Goal: Task Accomplishment & Management: Use online tool/utility

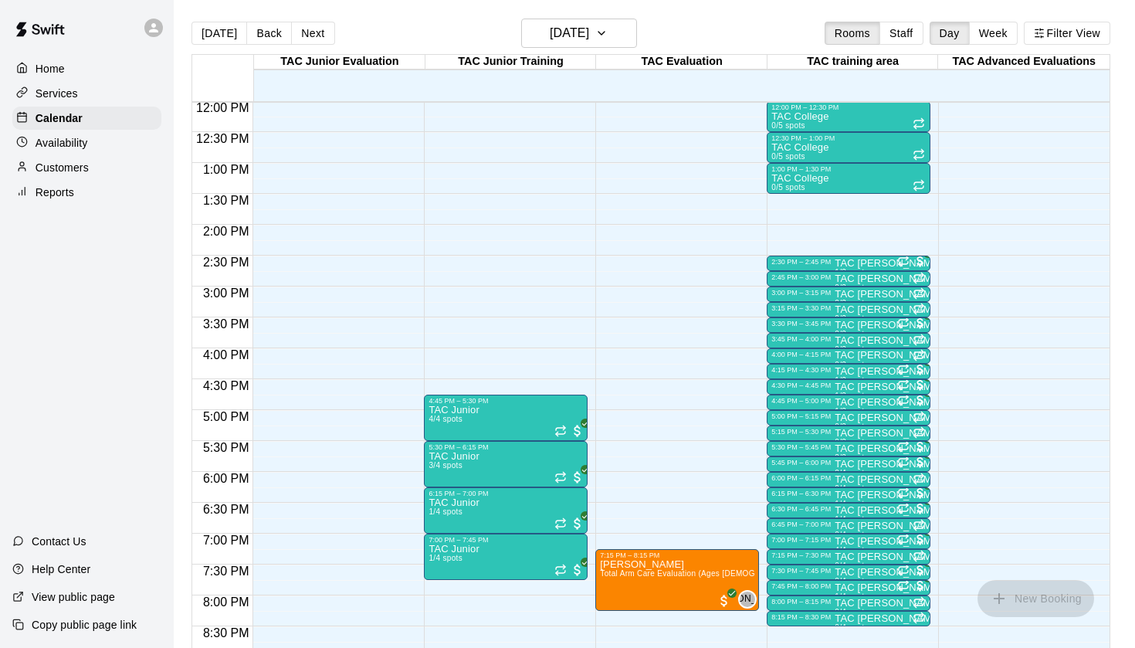
scroll to position [744, 0]
click at [57, 189] on p "Reports" at bounding box center [55, 192] width 39 height 15
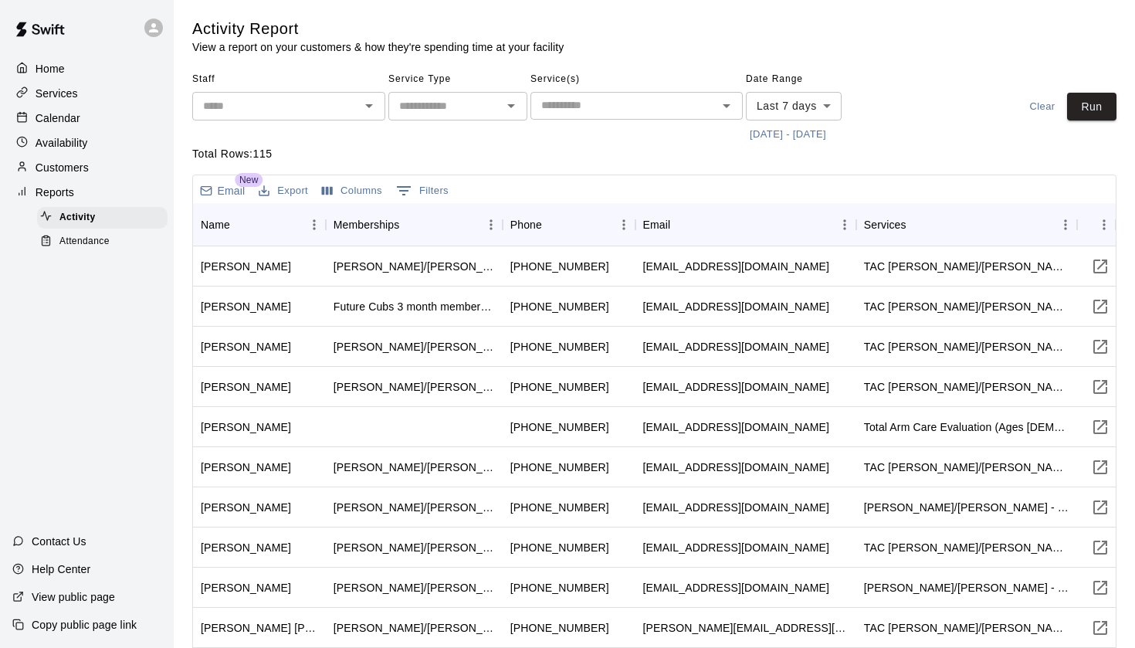
click at [92, 247] on span "Attendance" at bounding box center [84, 241] width 50 height 15
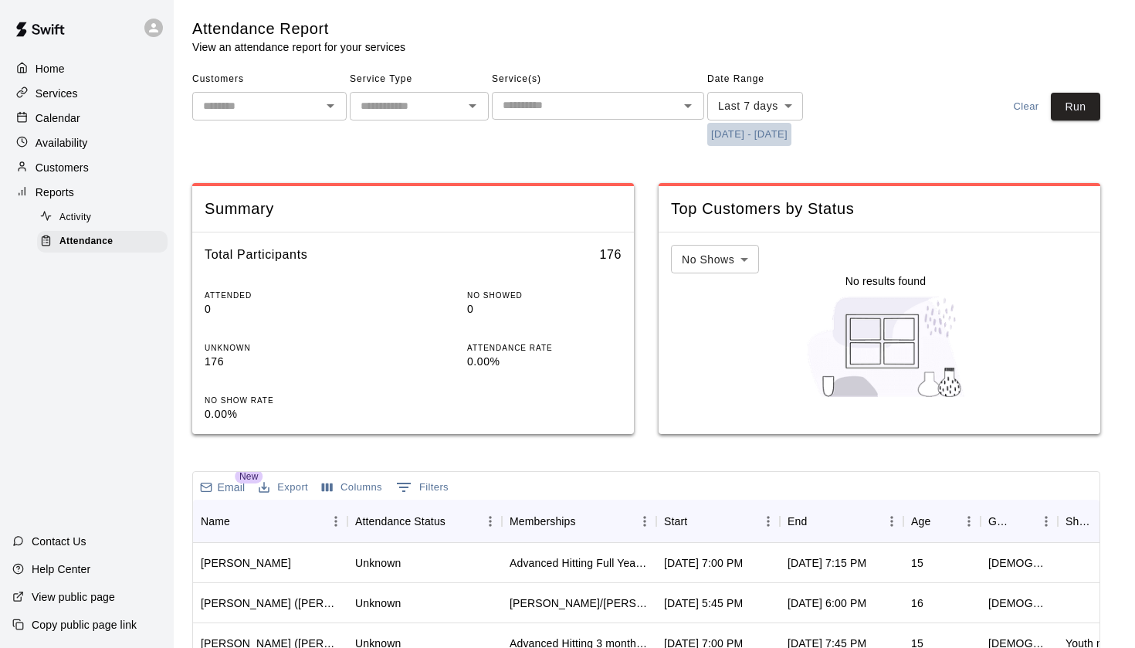
click at [743, 137] on button "[DATE] - [DATE]" at bounding box center [749, 135] width 84 height 24
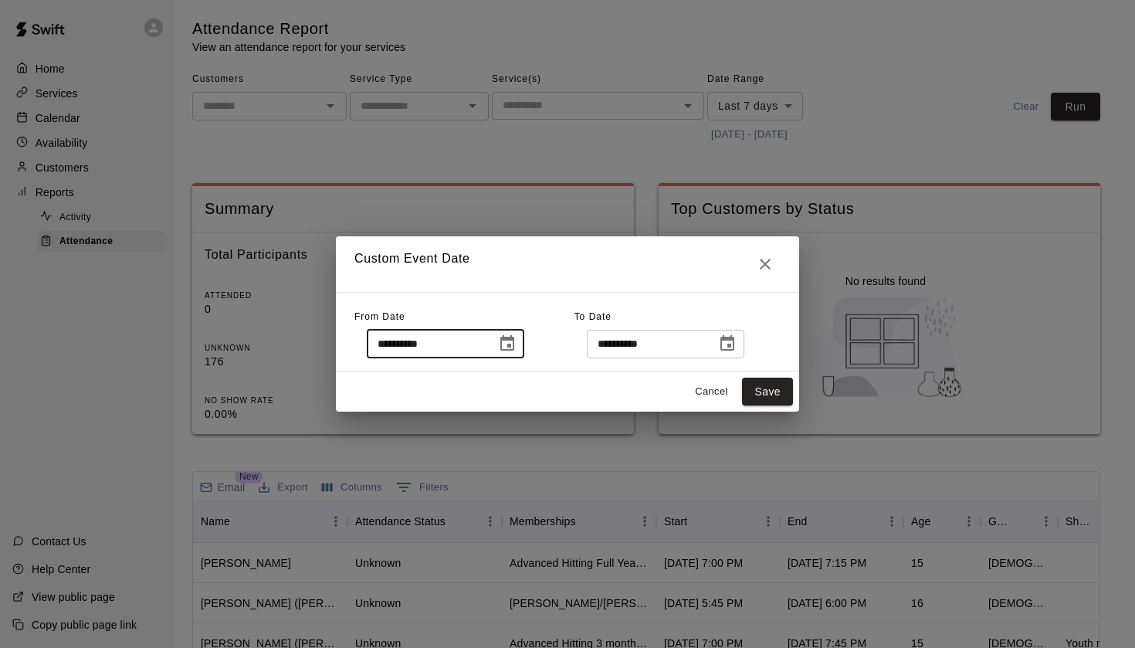
click at [486, 344] on input "**********" at bounding box center [426, 344] width 119 height 29
click at [514, 346] on icon "Choose date, selected date is Sep 8, 2025" at bounding box center [507, 342] width 14 height 15
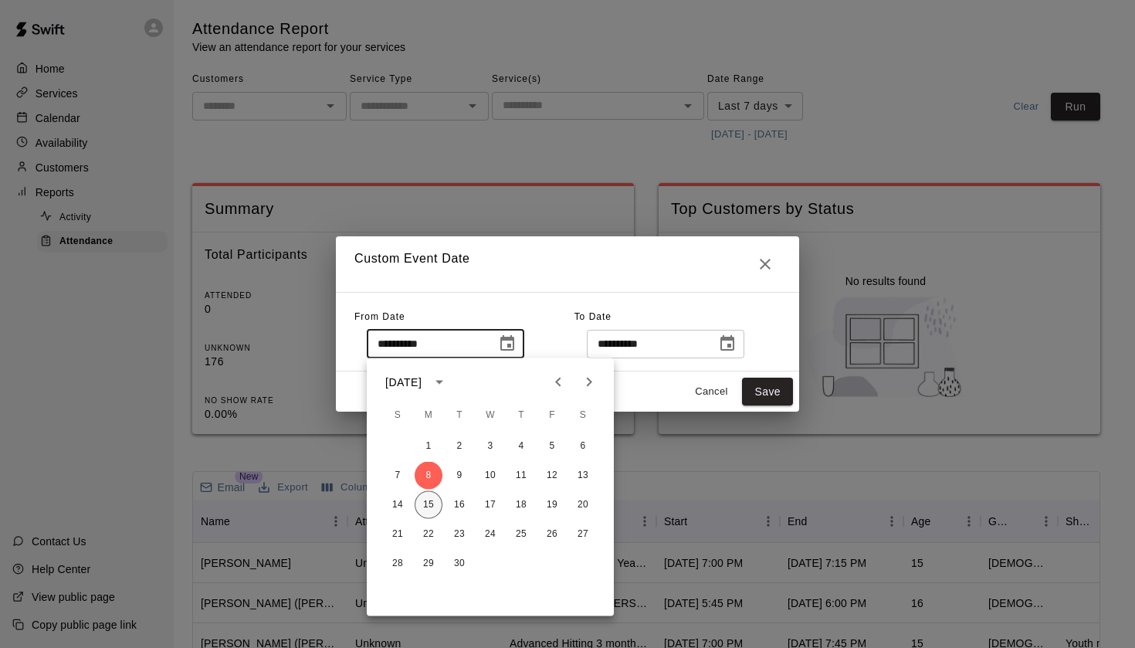
click at [424, 507] on button "15" at bounding box center [429, 505] width 28 height 28
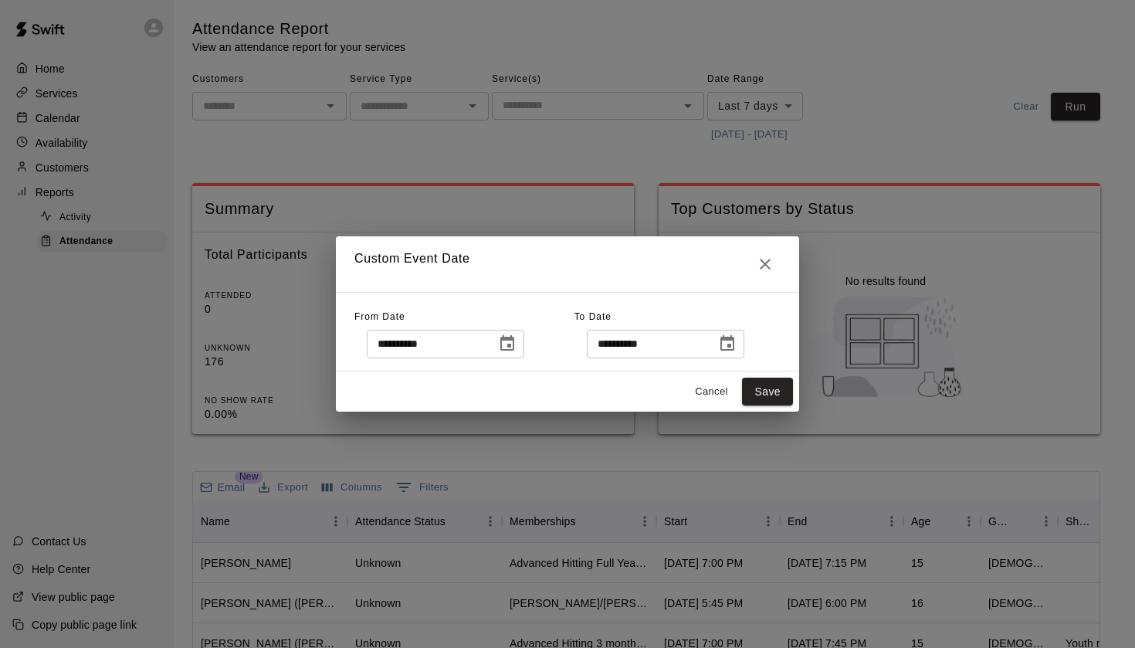
type input "**********"
click at [772, 392] on button "Save" at bounding box center [767, 392] width 51 height 29
type input "******"
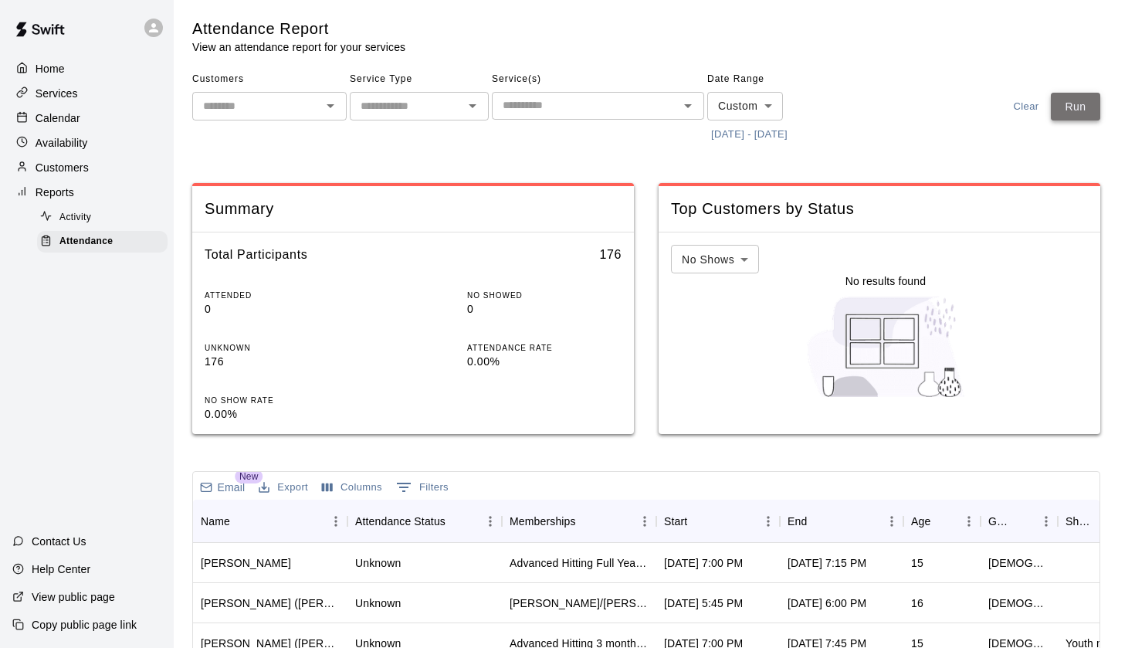
click at [1070, 107] on button "Run" at bounding box center [1075, 107] width 49 height 29
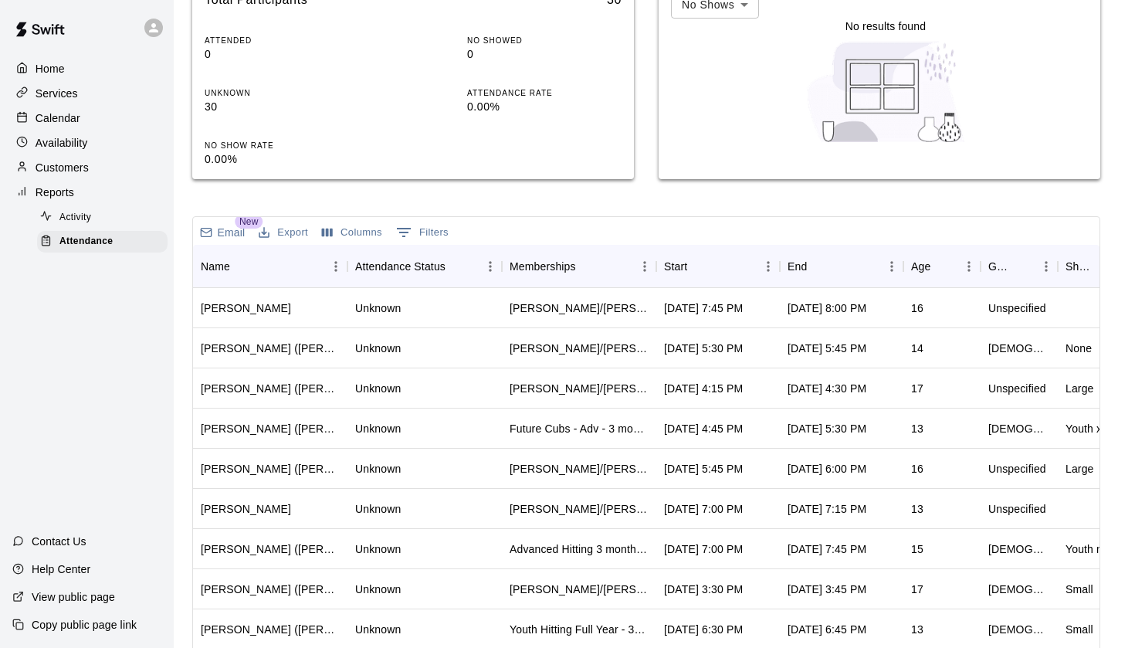
scroll to position [261, 0]
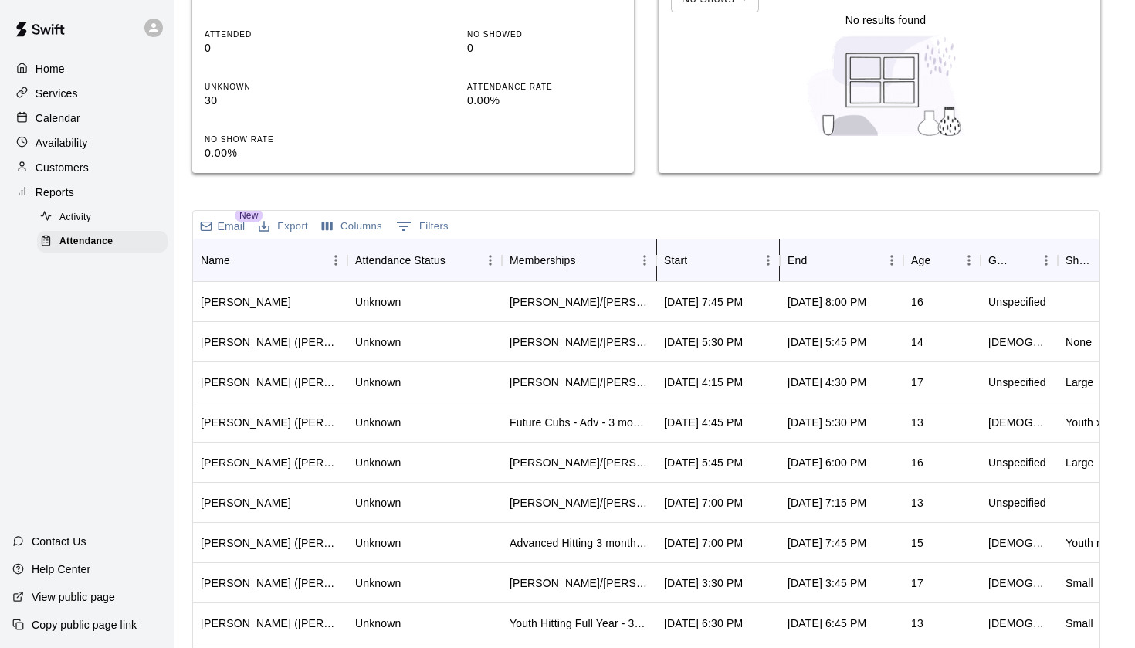
click at [727, 253] on div "Start" at bounding box center [710, 260] width 93 height 43
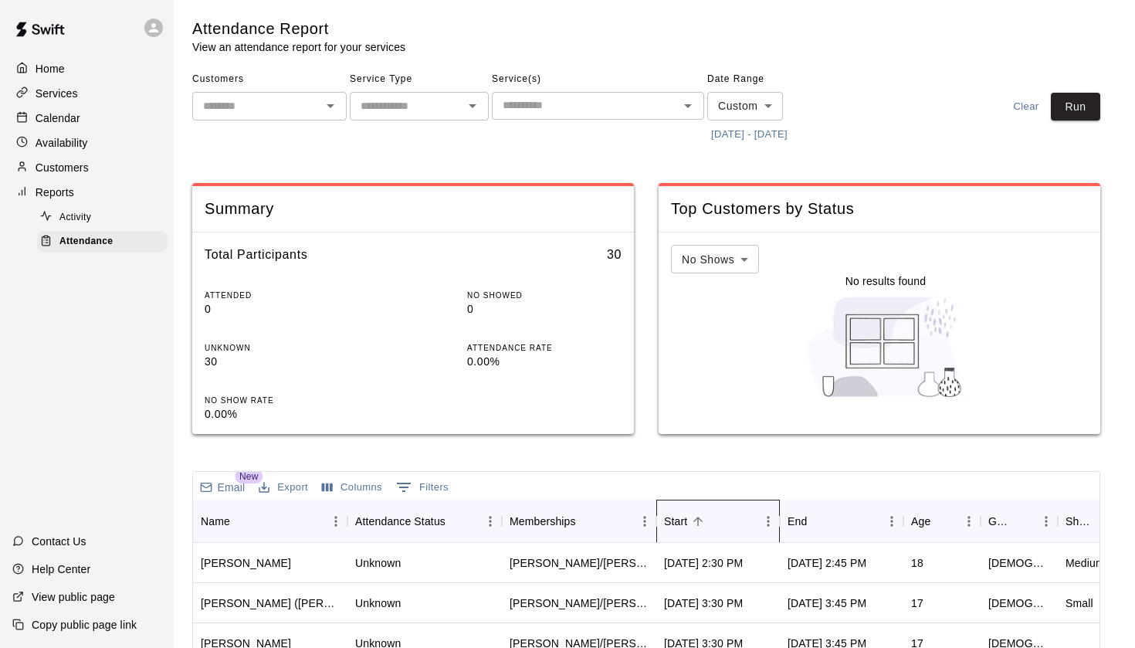
scroll to position [0, 0]
click at [618, 106] on input "text" at bounding box center [586, 105] width 178 height 19
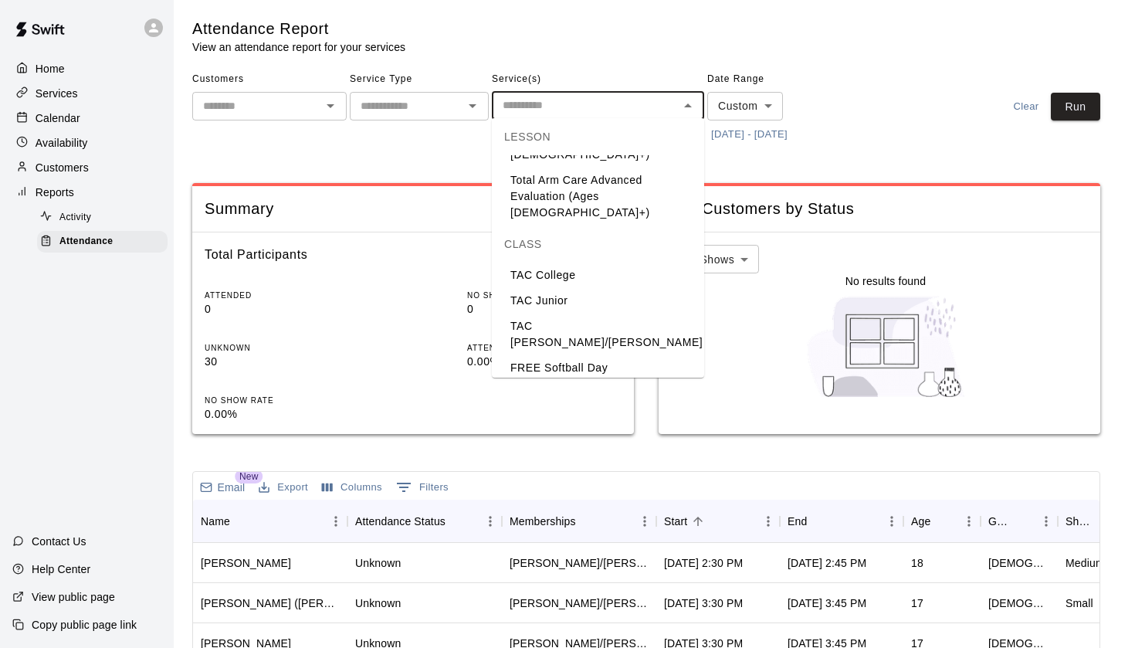
scroll to position [40, 0]
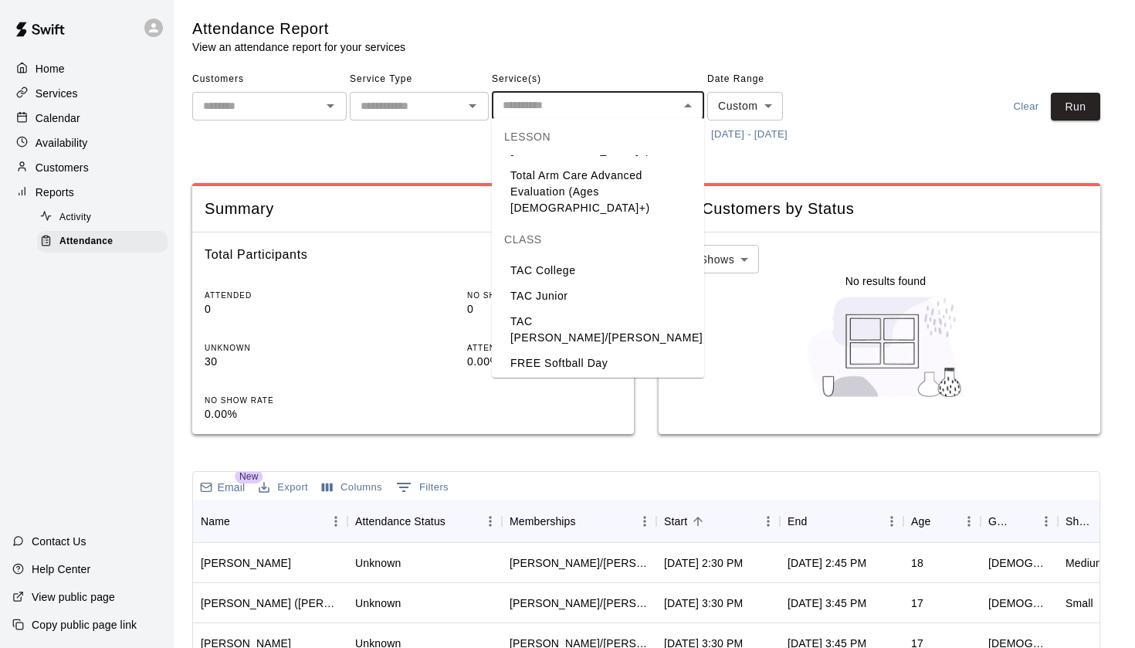
click at [578, 309] on li "TAC [PERSON_NAME]/[PERSON_NAME]" at bounding box center [598, 330] width 212 height 42
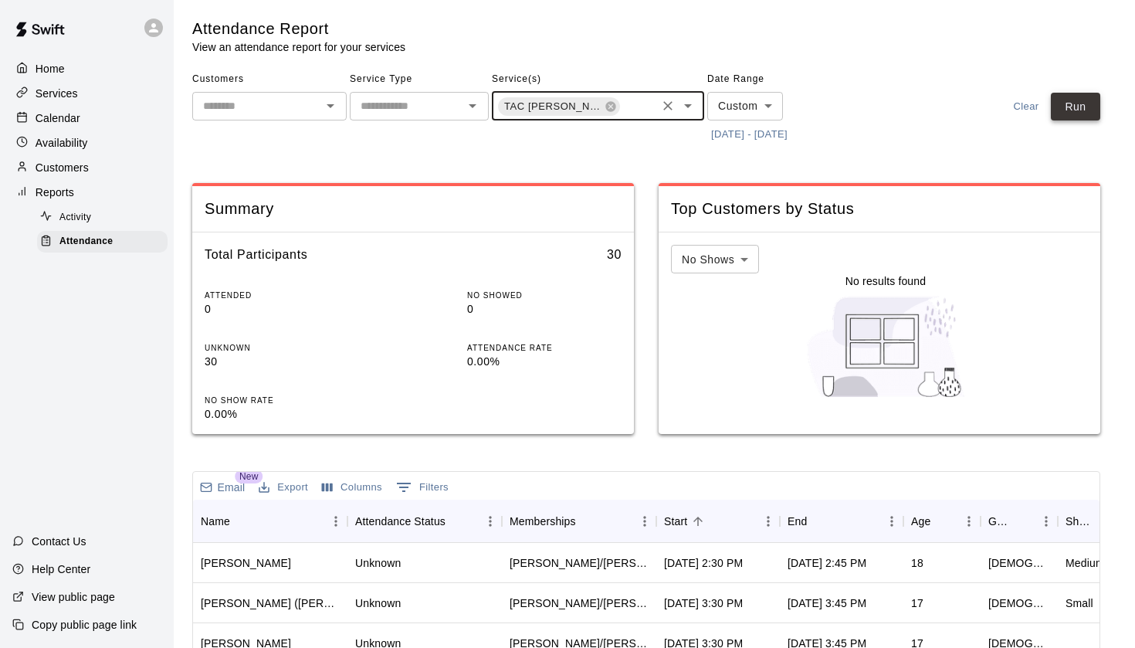
click at [1066, 110] on button "Run" at bounding box center [1075, 107] width 49 height 29
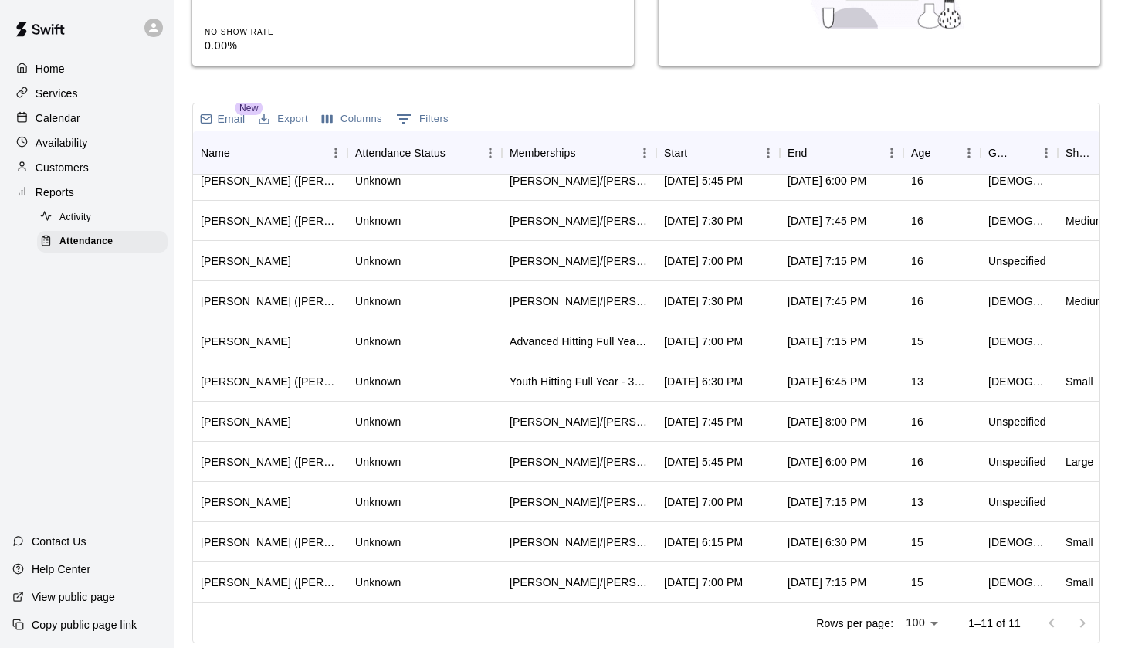
scroll to position [14, 0]
click at [710, 151] on div "Start" at bounding box center [710, 152] width 93 height 43
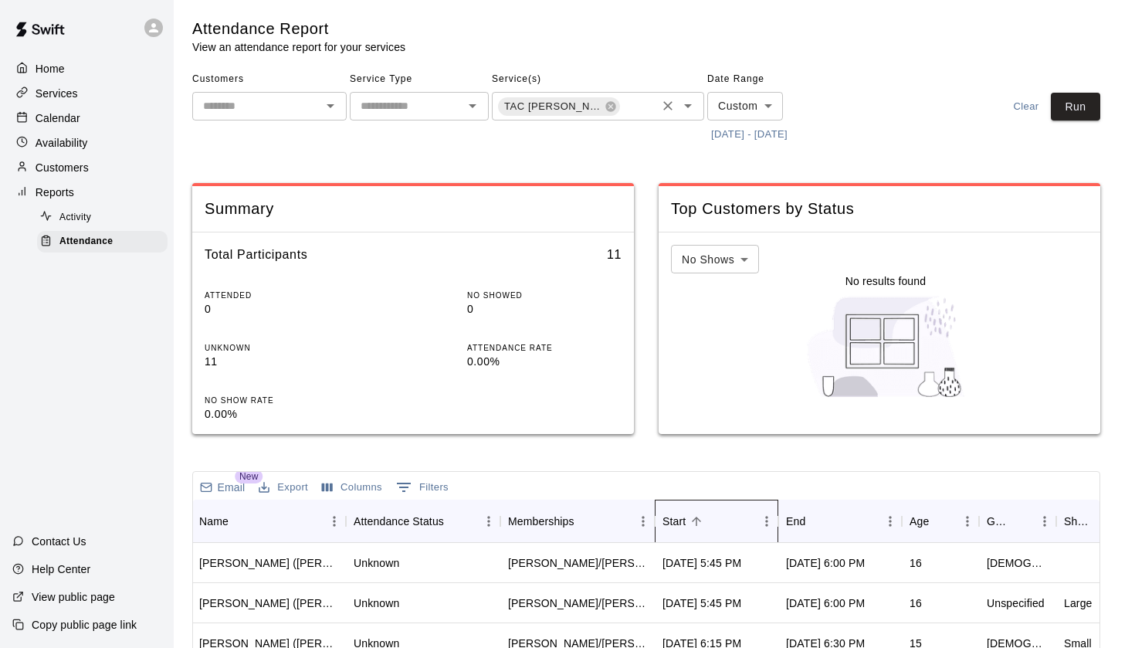
scroll to position [0, 0]
click at [605, 106] on icon at bounding box center [610, 106] width 10 height 10
click at [90, 127] on div "Calendar" at bounding box center [86, 118] width 149 height 23
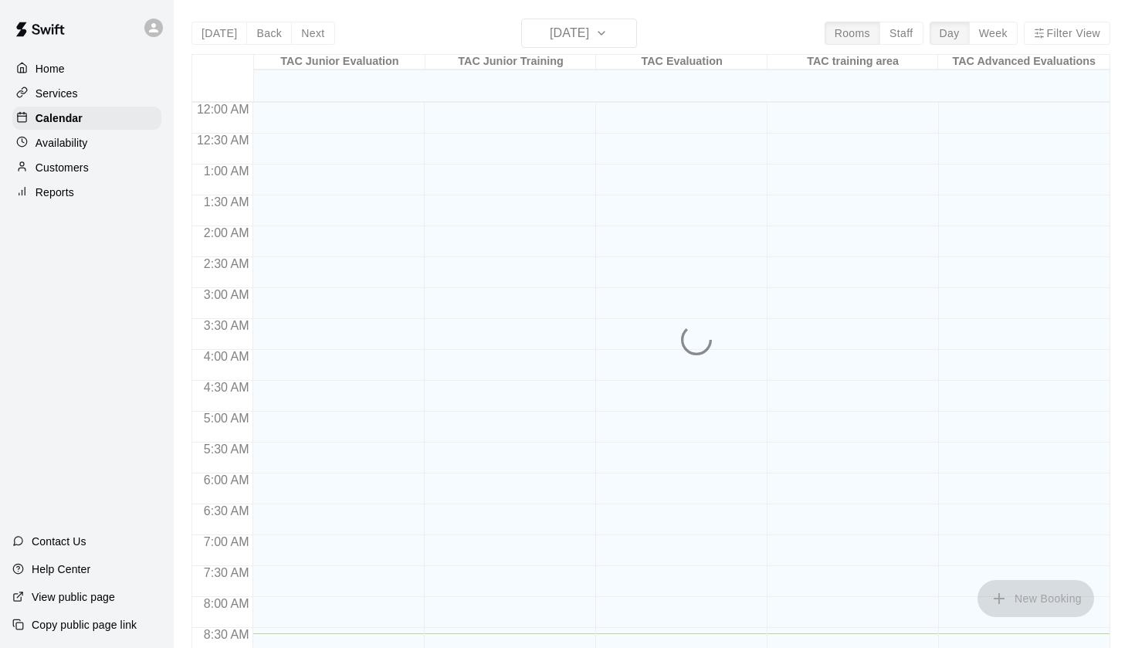
scroll to position [531, 0]
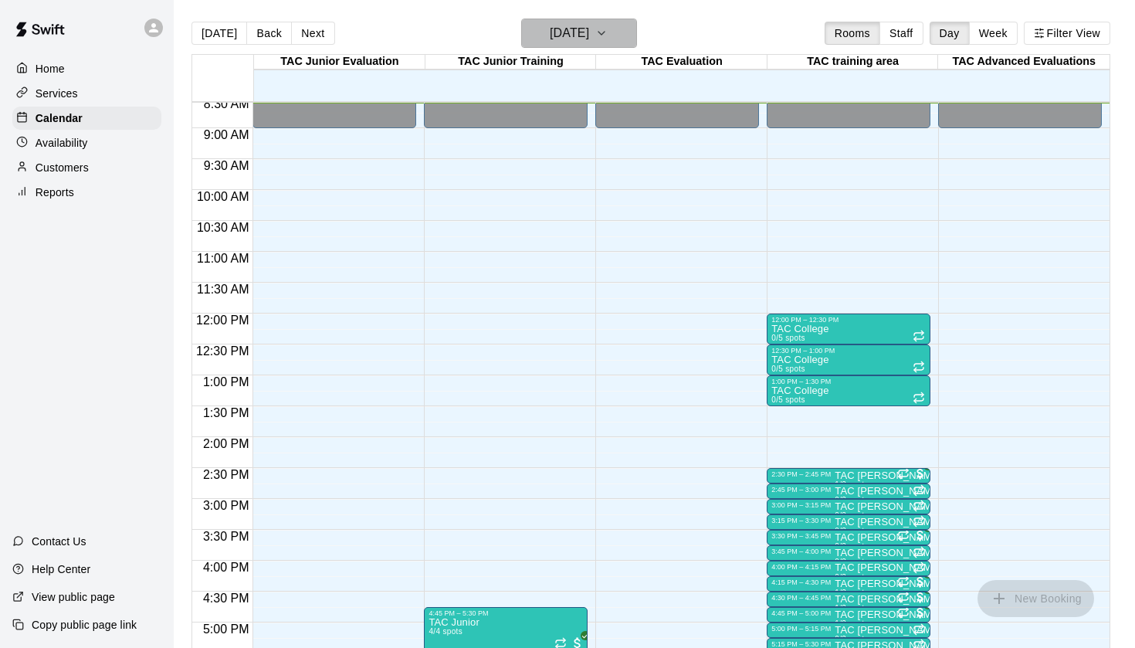
click at [608, 41] on icon "button" at bounding box center [601, 33] width 12 height 19
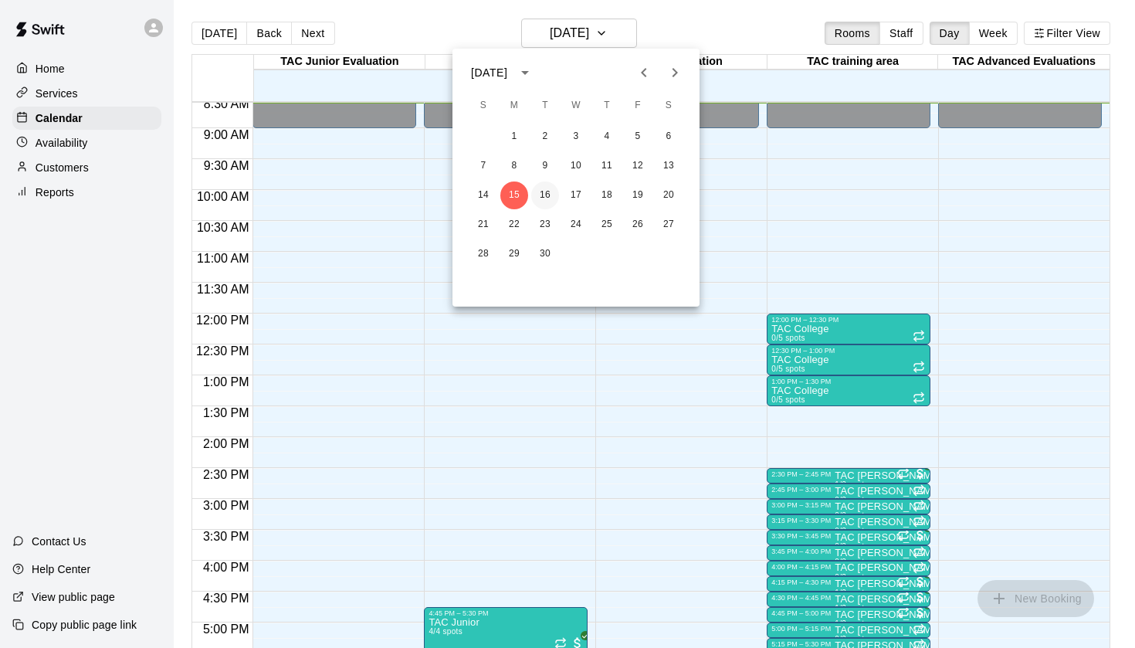
click at [546, 195] on button "16" at bounding box center [545, 195] width 28 height 28
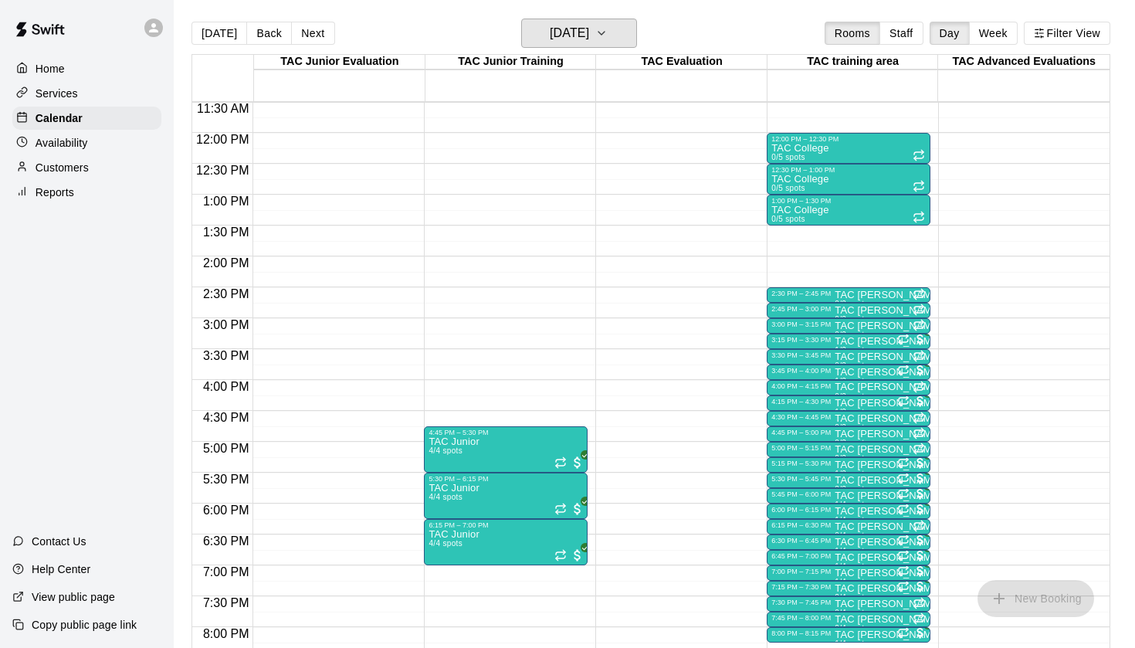
scroll to position [805, 0]
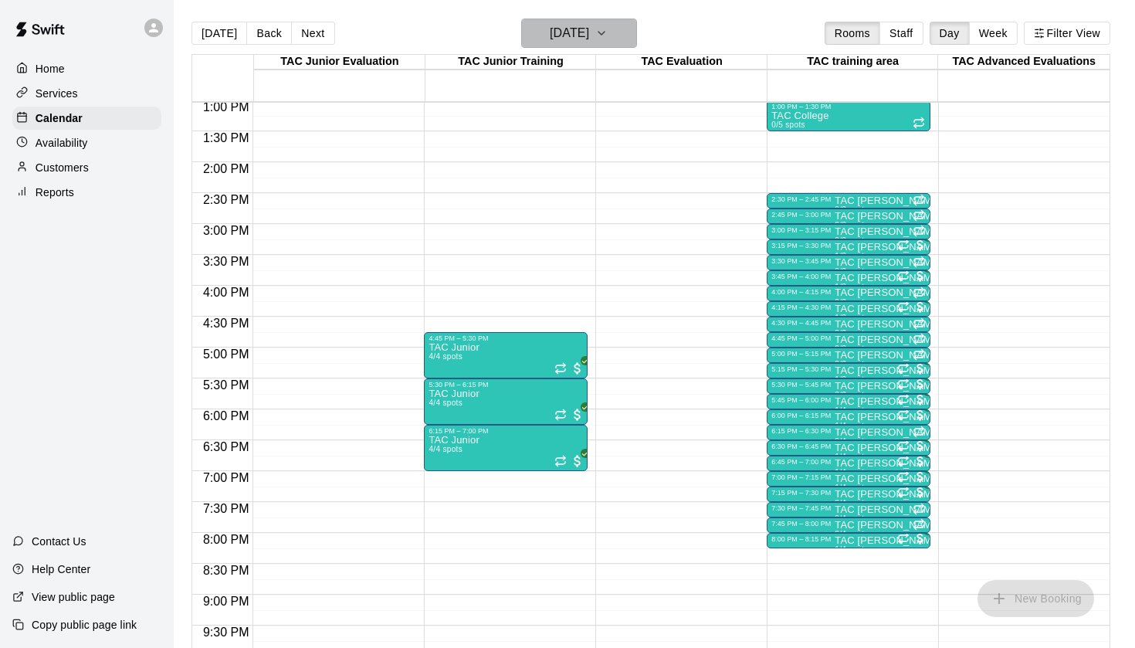
click at [589, 42] on h6 "[DATE]" at bounding box center [569, 33] width 39 height 22
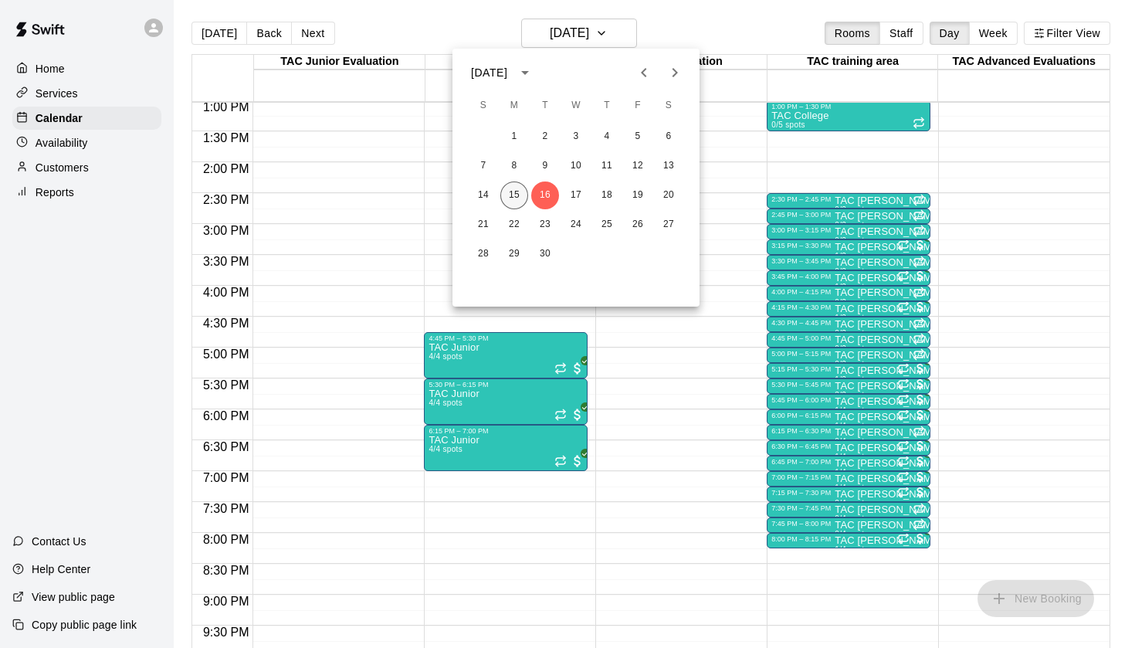
click at [513, 195] on button "15" at bounding box center [514, 195] width 28 height 28
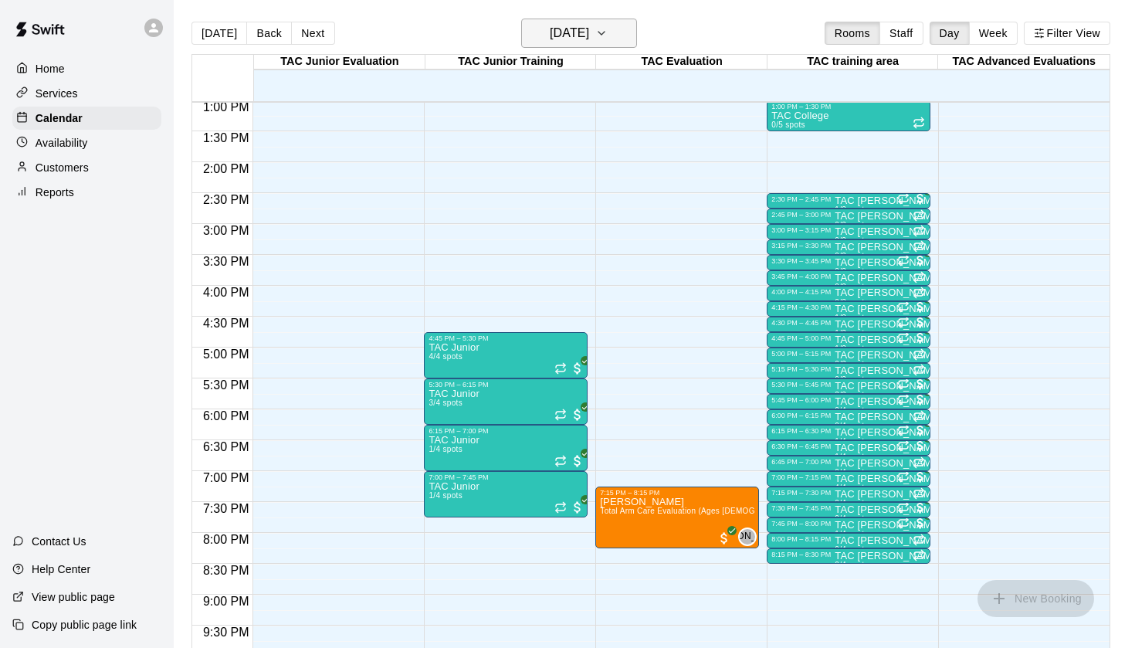
click at [630, 31] on button "[DATE]" at bounding box center [579, 33] width 116 height 29
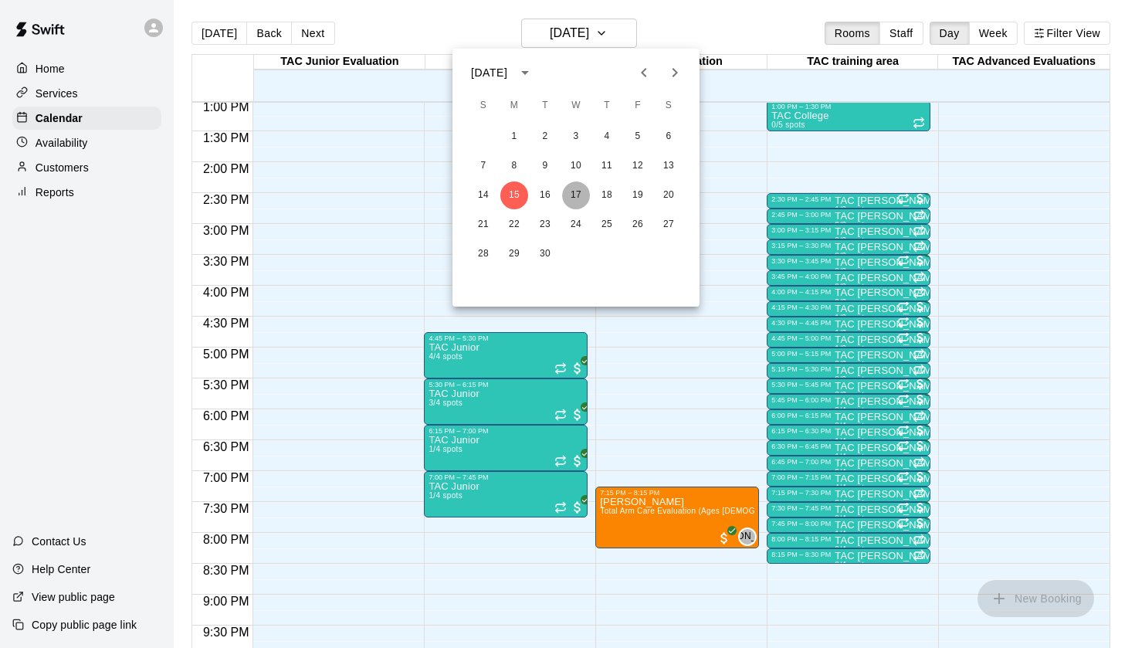
click at [580, 198] on button "17" at bounding box center [576, 195] width 28 height 28
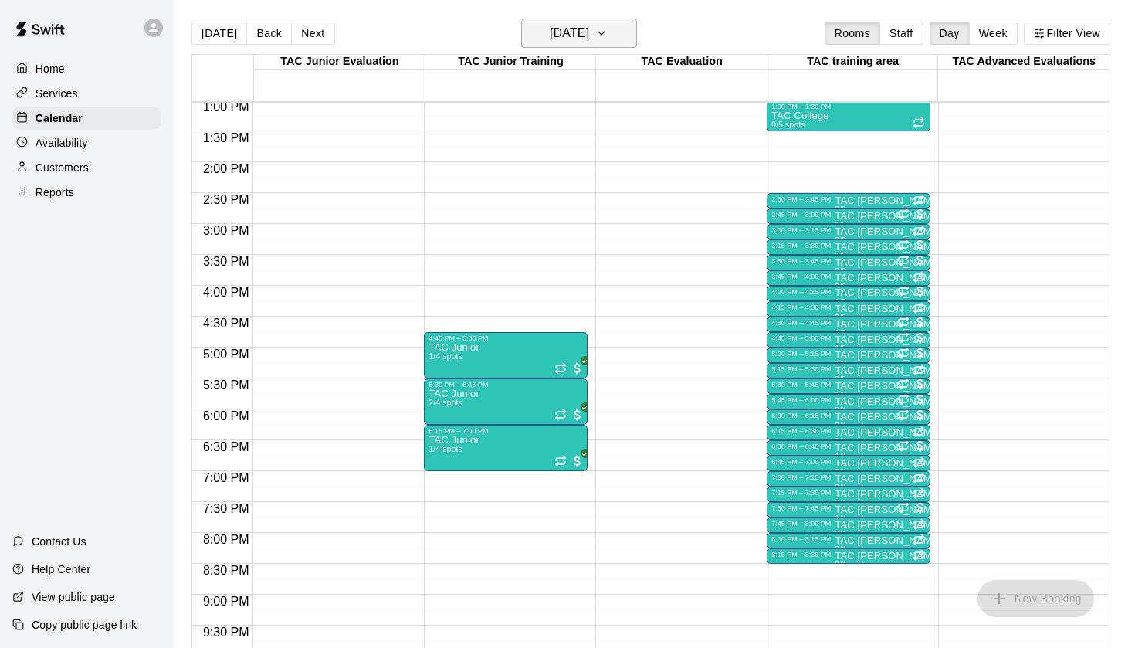
click at [623, 36] on button "[DATE]" at bounding box center [579, 33] width 116 height 29
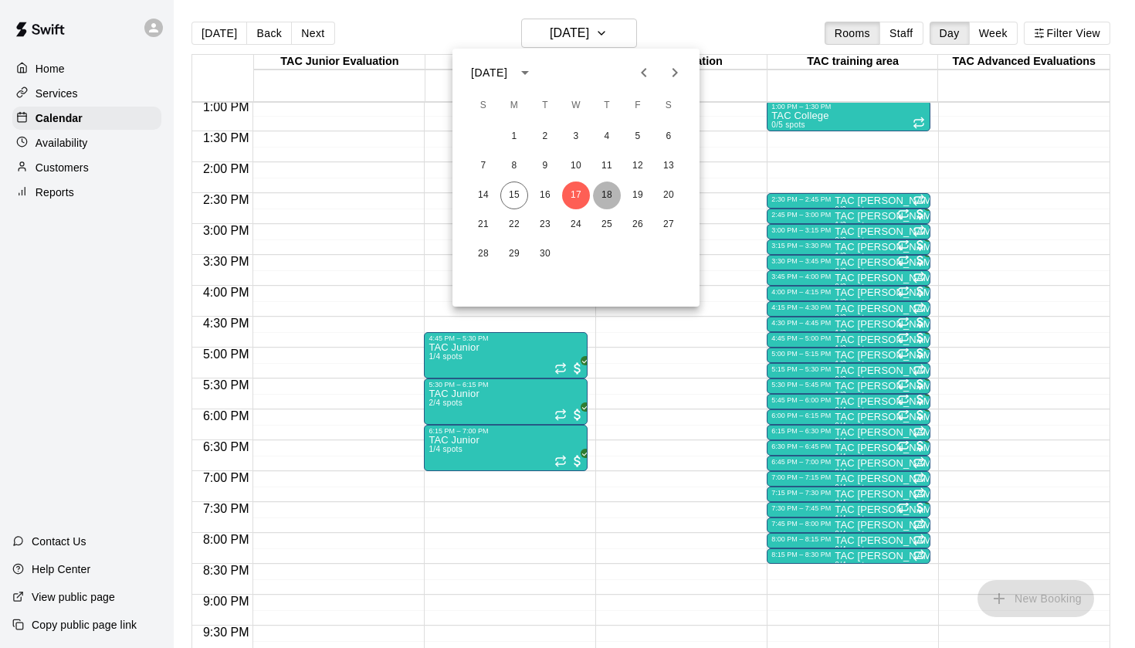
click at [613, 188] on button "18" at bounding box center [607, 195] width 28 height 28
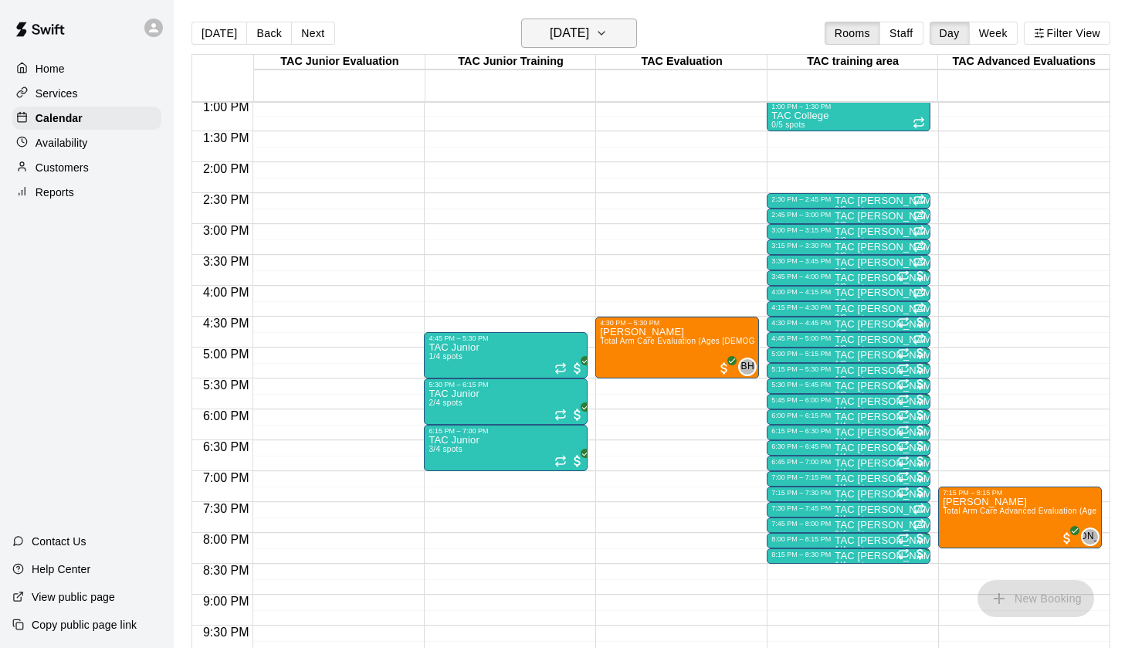
click at [602, 22] on button "[DATE]" at bounding box center [579, 33] width 116 height 29
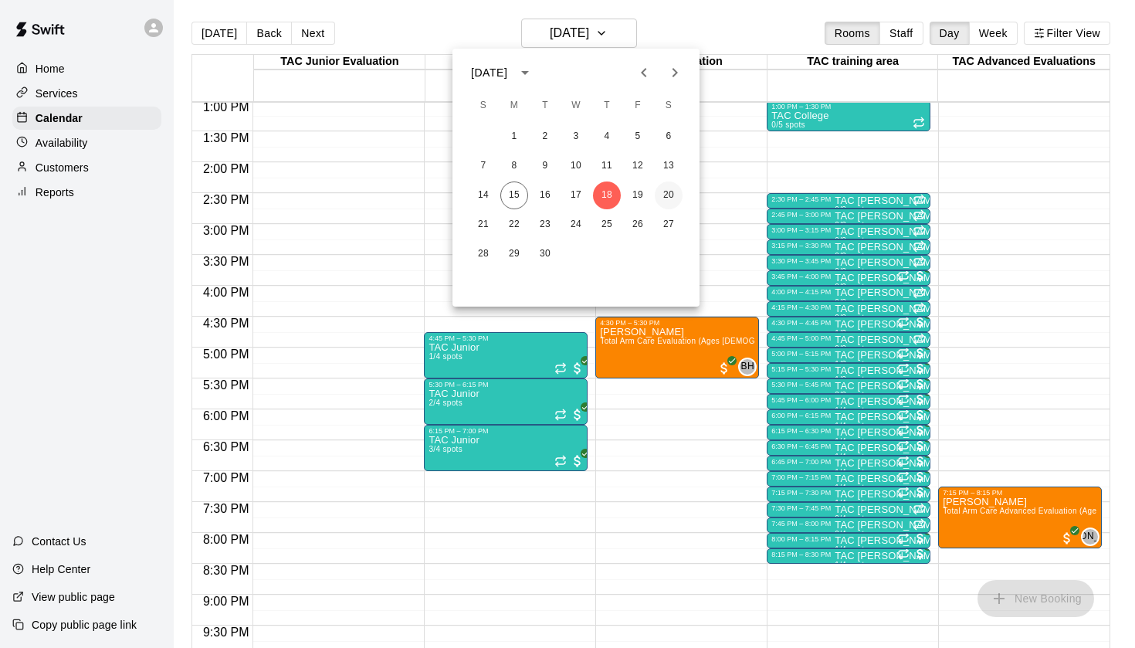
click at [666, 188] on button "20" at bounding box center [669, 195] width 28 height 28
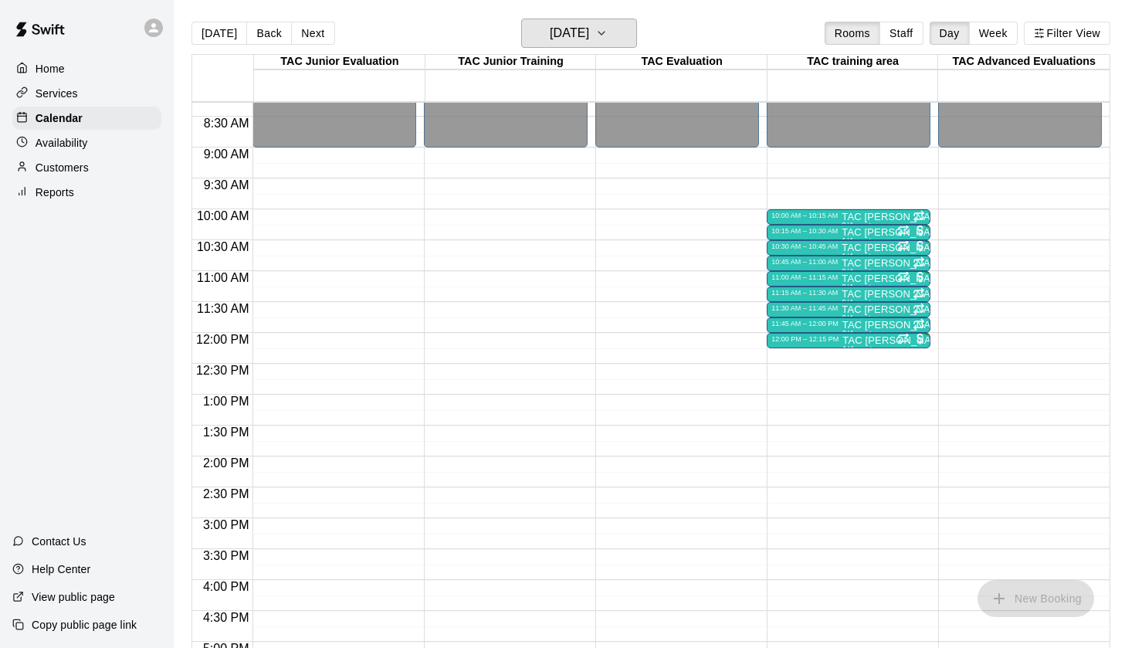
scroll to position [513, 0]
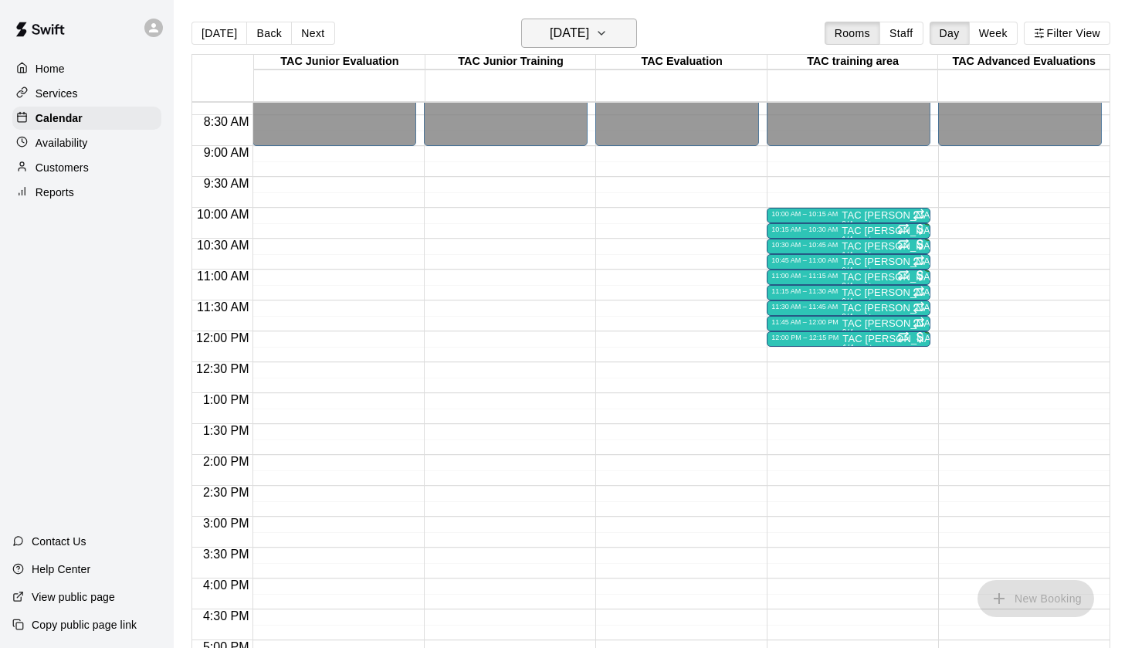
click at [549, 21] on button "[DATE]" at bounding box center [579, 33] width 116 height 29
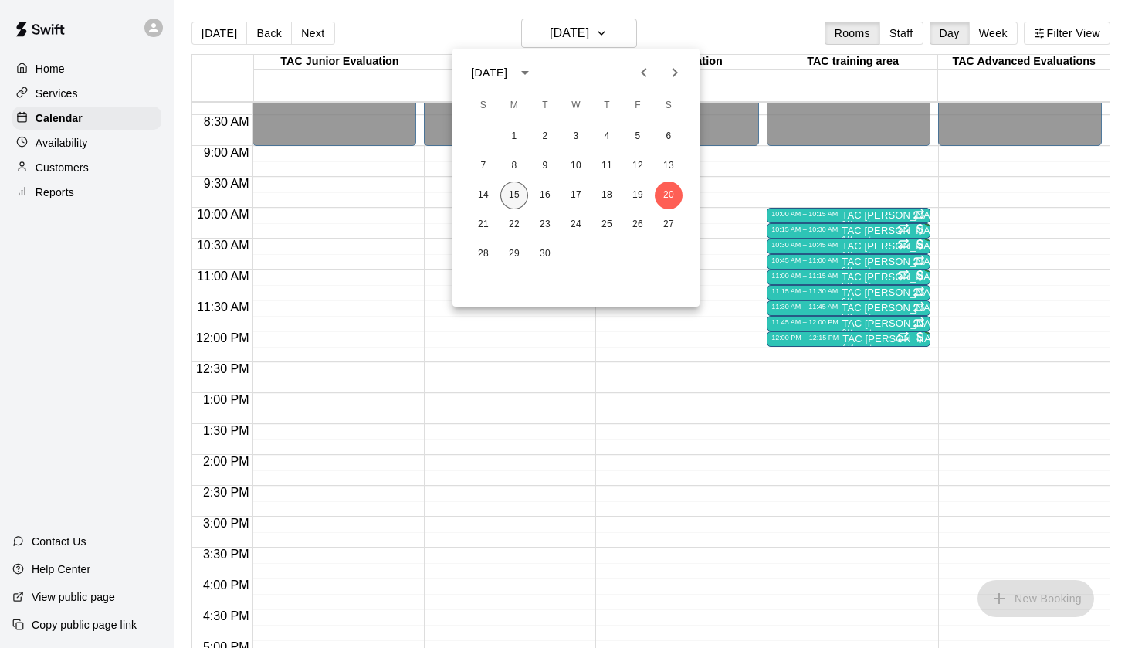
click at [525, 195] on button "15" at bounding box center [514, 195] width 28 height 28
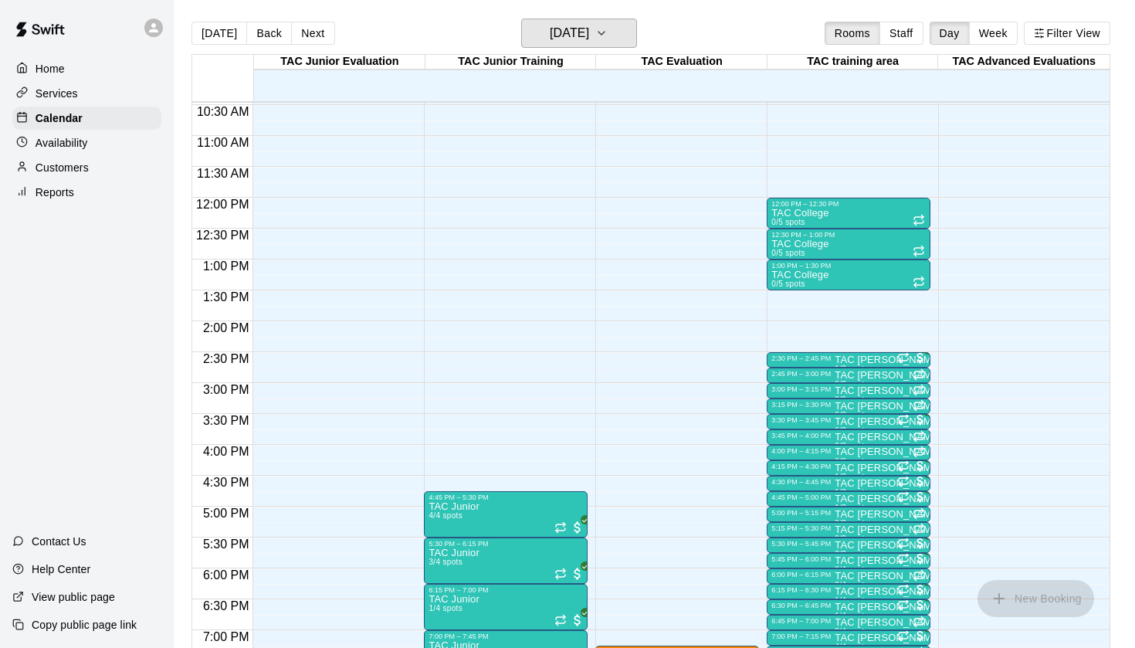
scroll to position [697, 0]
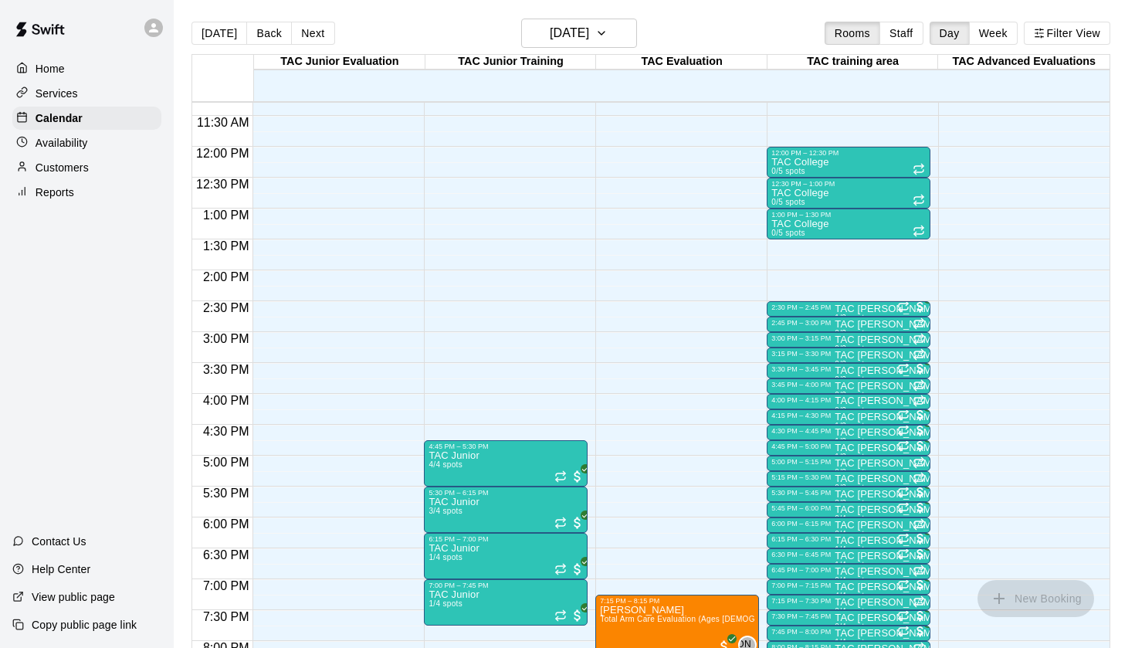
click at [76, 193] on div "Reports" at bounding box center [86, 192] width 149 height 23
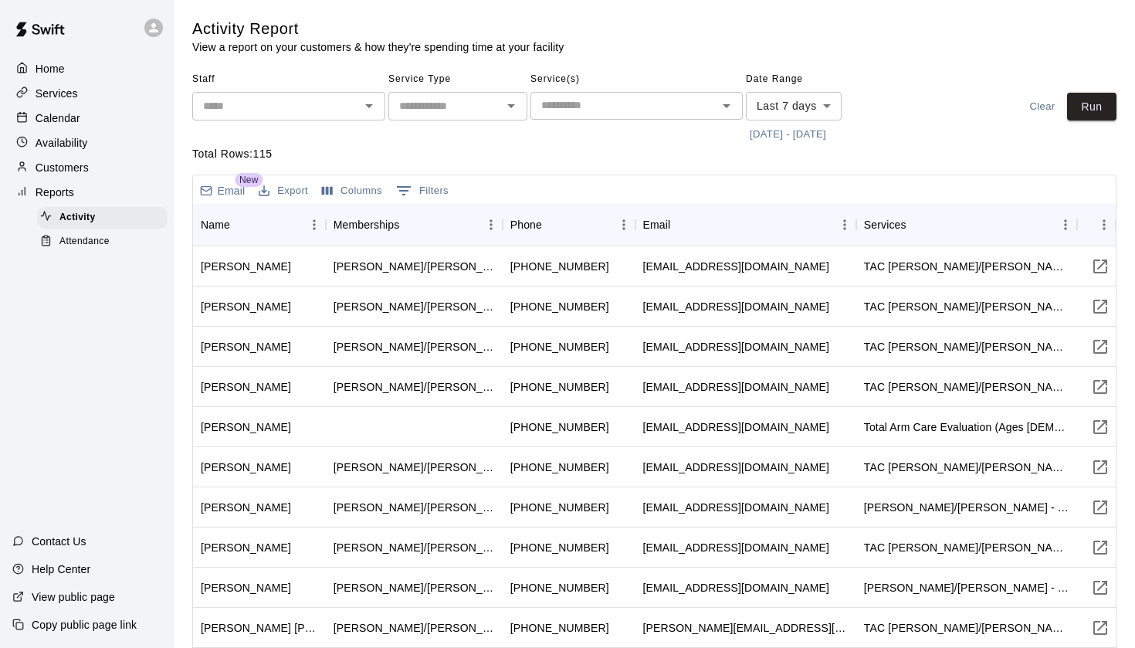
click at [113, 246] on div "Attendance" at bounding box center [102, 242] width 131 height 22
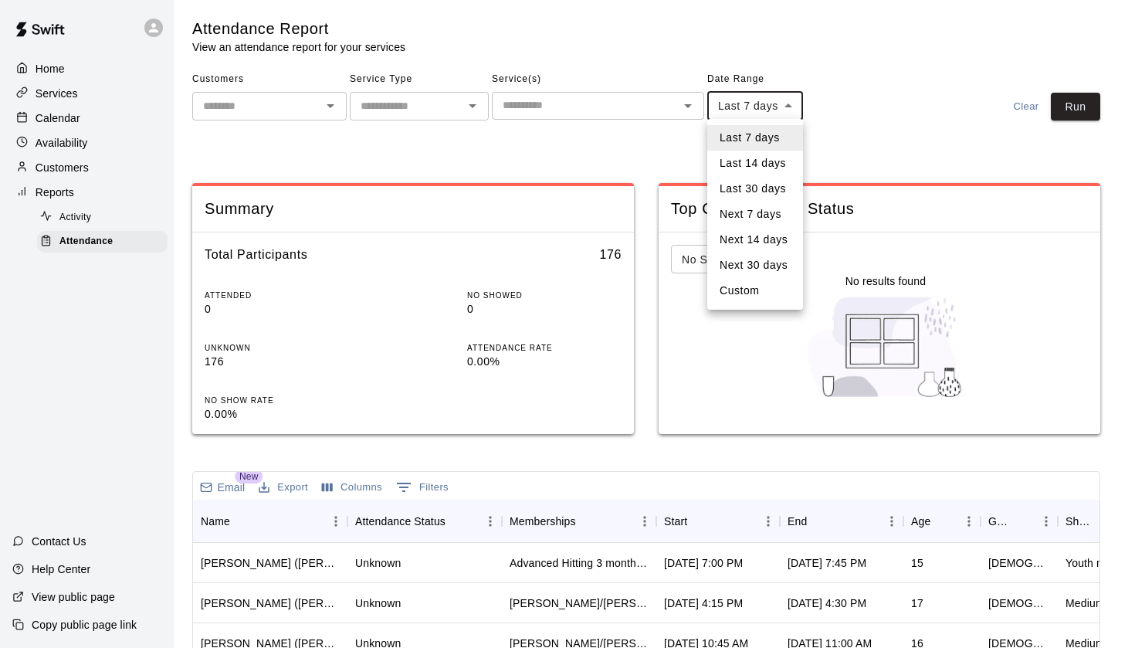
click at [768, 99] on body "Home Services Calendar Availability Customers Reports Activity Attendance Conta…" at bounding box center [567, 509] width 1135 height 1018
click at [655, 124] on div at bounding box center [567, 324] width 1135 height 648
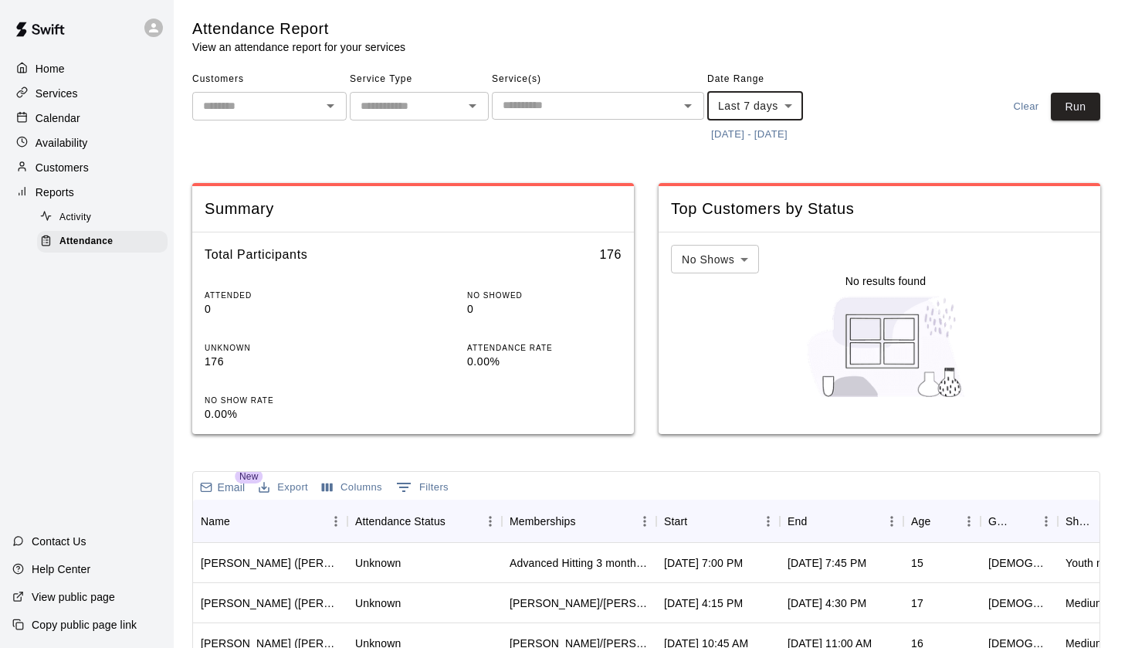
click at [726, 128] on button "[DATE] - [DATE]" at bounding box center [749, 135] width 84 height 24
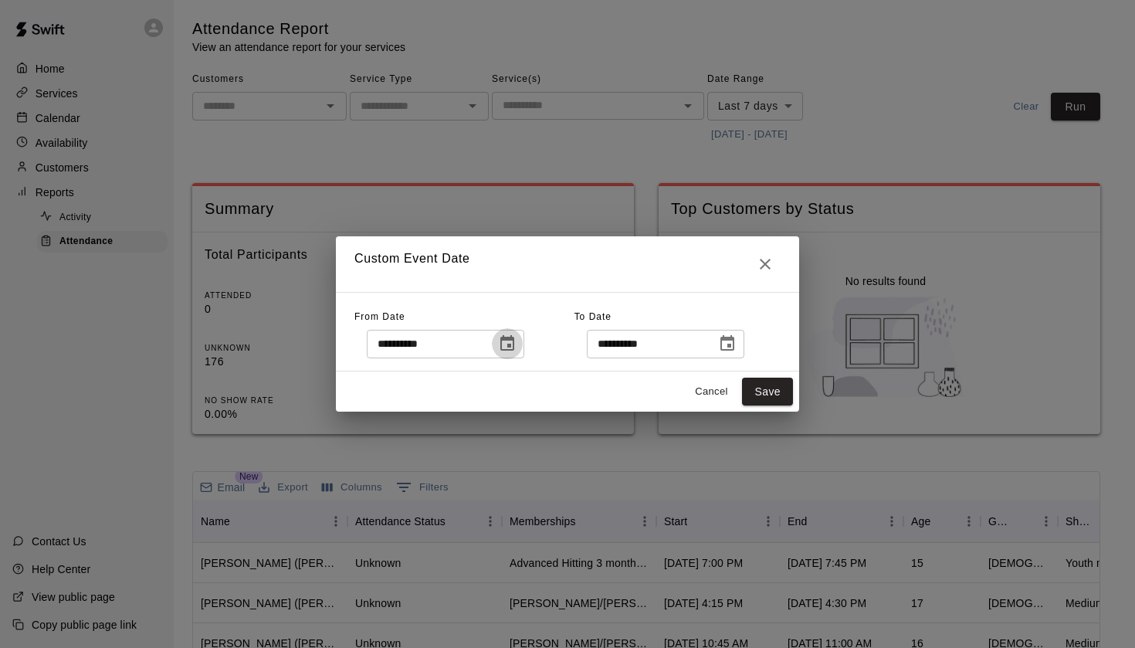
click at [510, 347] on icon "Choose date, selected date is Sep 8, 2025" at bounding box center [507, 343] width 19 height 19
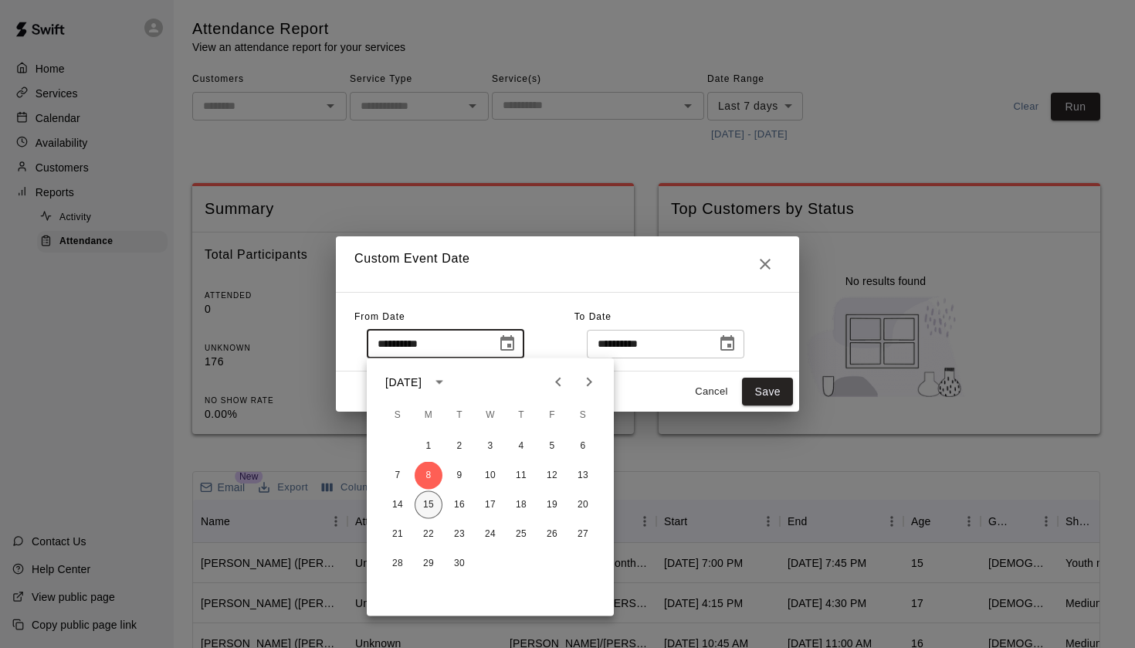
click at [431, 507] on button "15" at bounding box center [429, 505] width 28 height 28
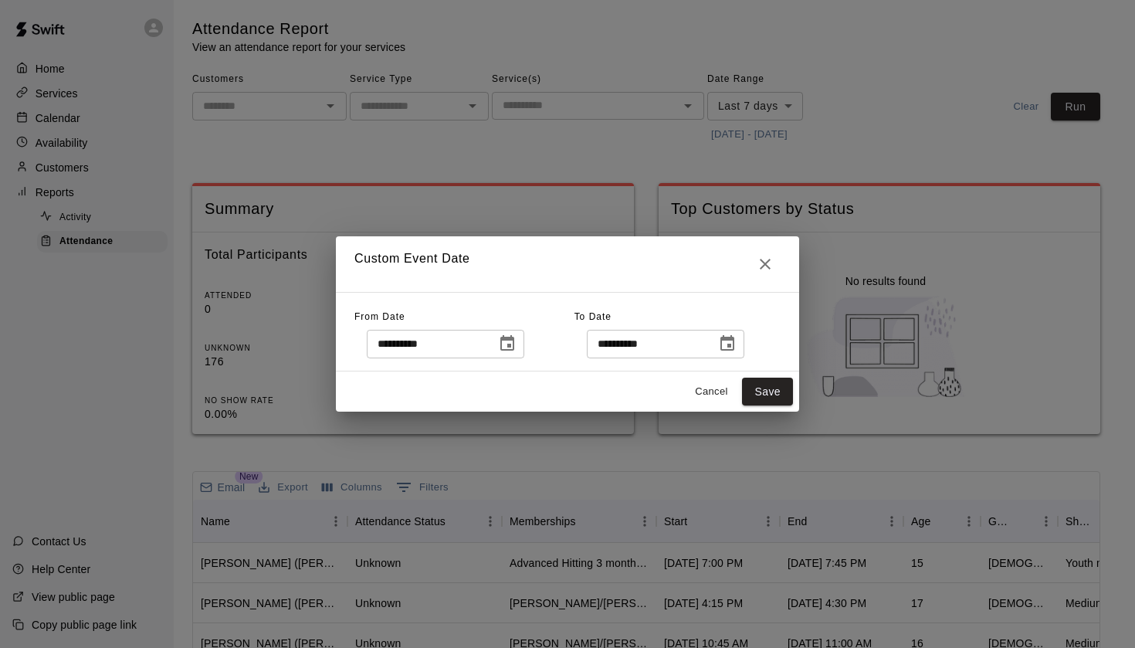
type input "**********"
click at [761, 390] on button "Save" at bounding box center [767, 392] width 51 height 29
type input "******"
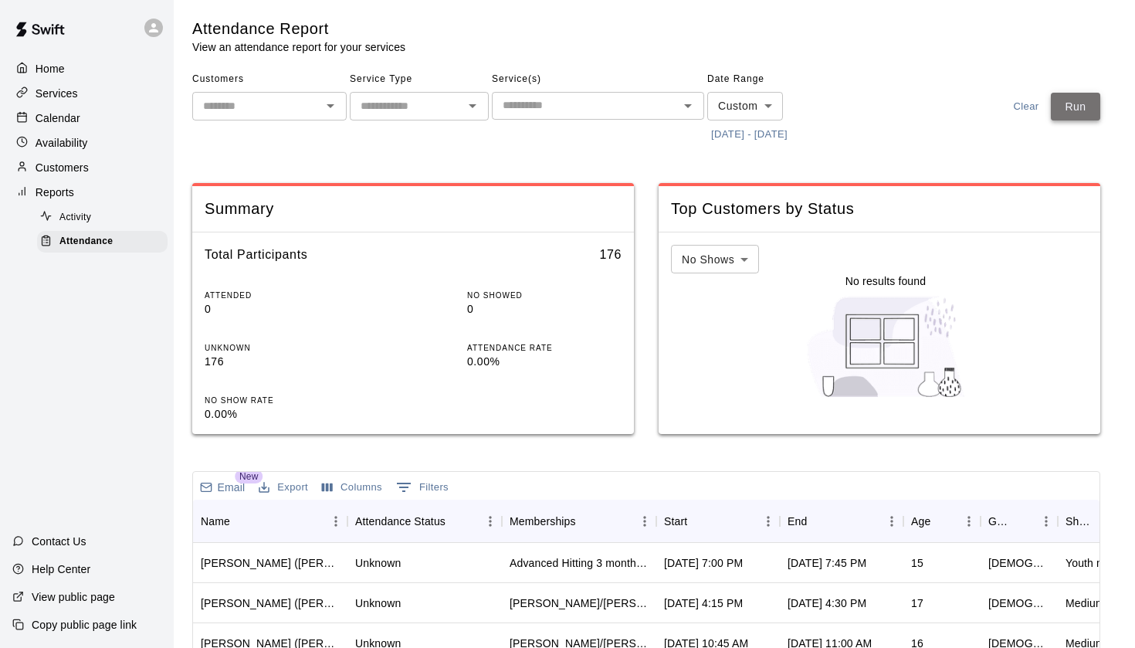
click at [1082, 107] on button "Run" at bounding box center [1075, 107] width 49 height 29
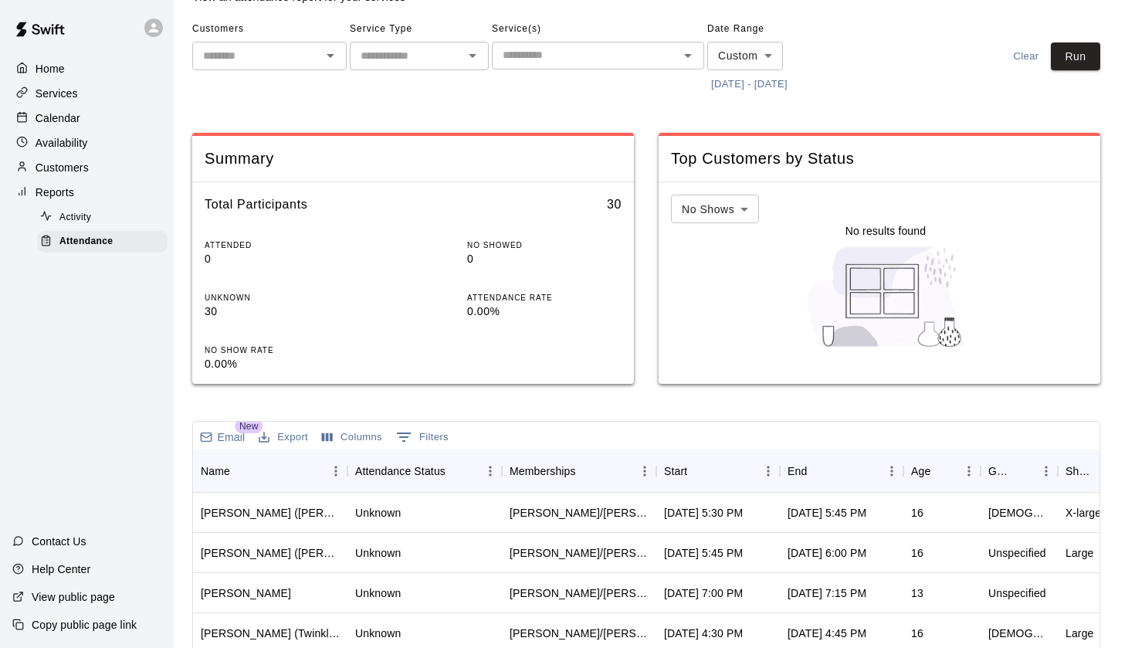
scroll to position [59, 0]
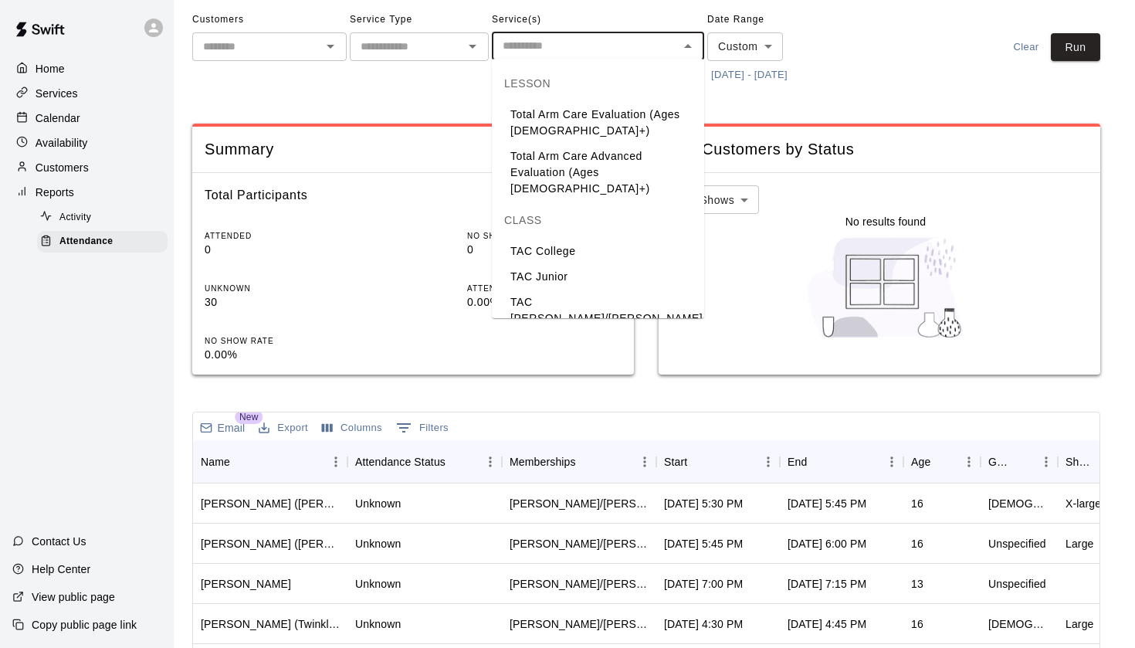
click at [667, 52] on input "text" at bounding box center [586, 45] width 178 height 19
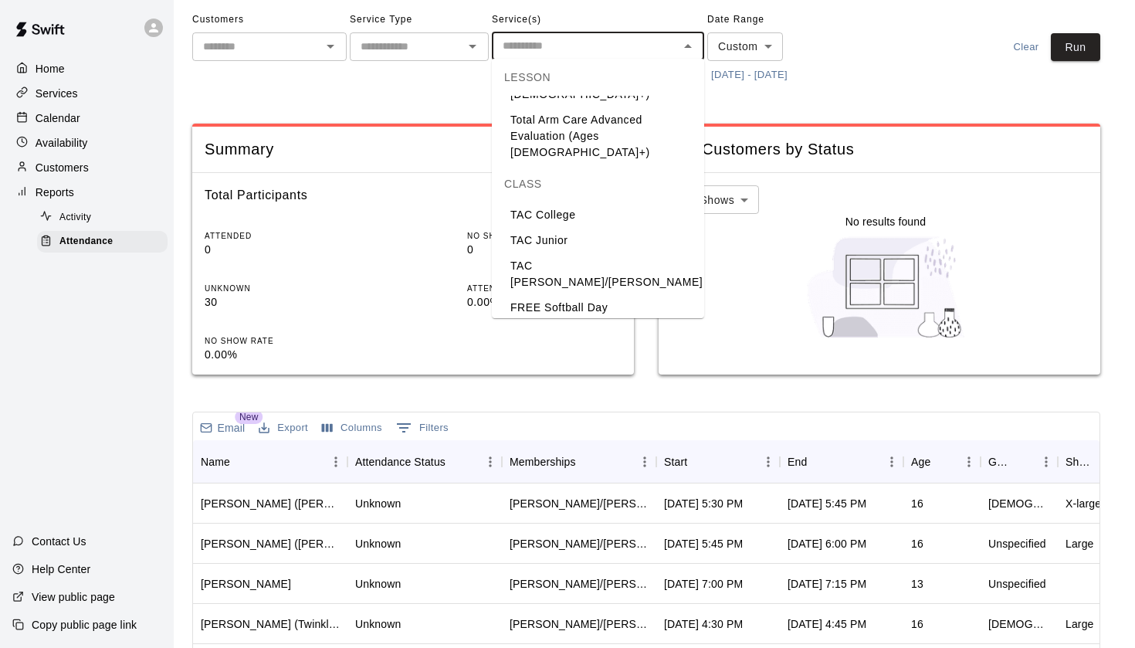
scroll to position [44, 0]
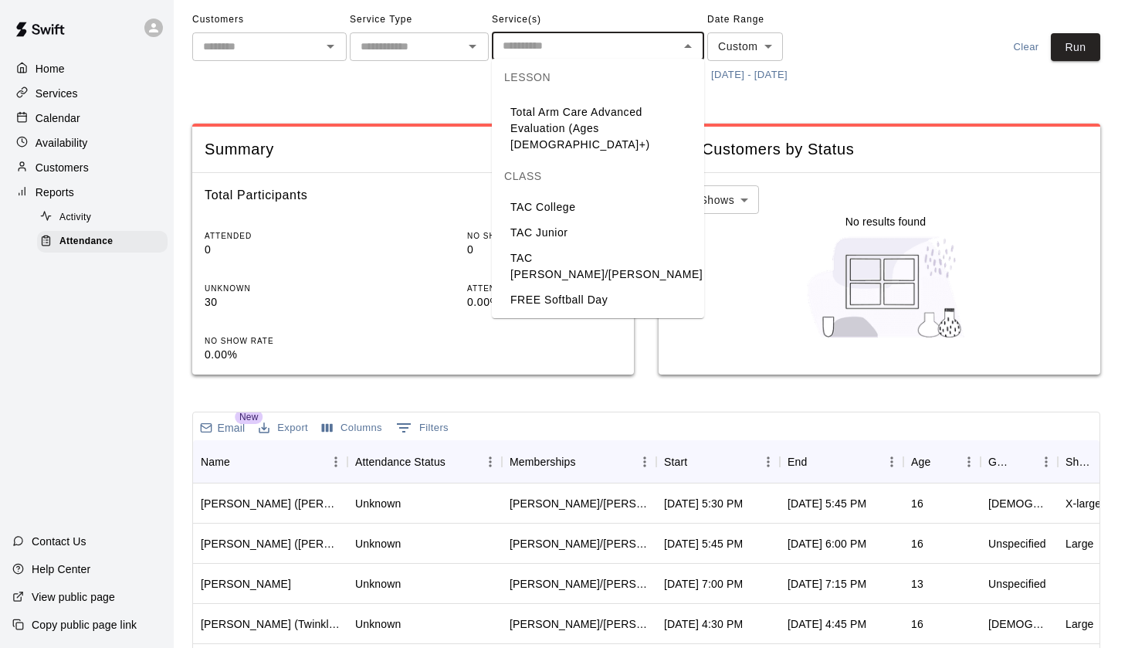
click at [597, 220] on li "TAC Junior" at bounding box center [598, 232] width 212 height 25
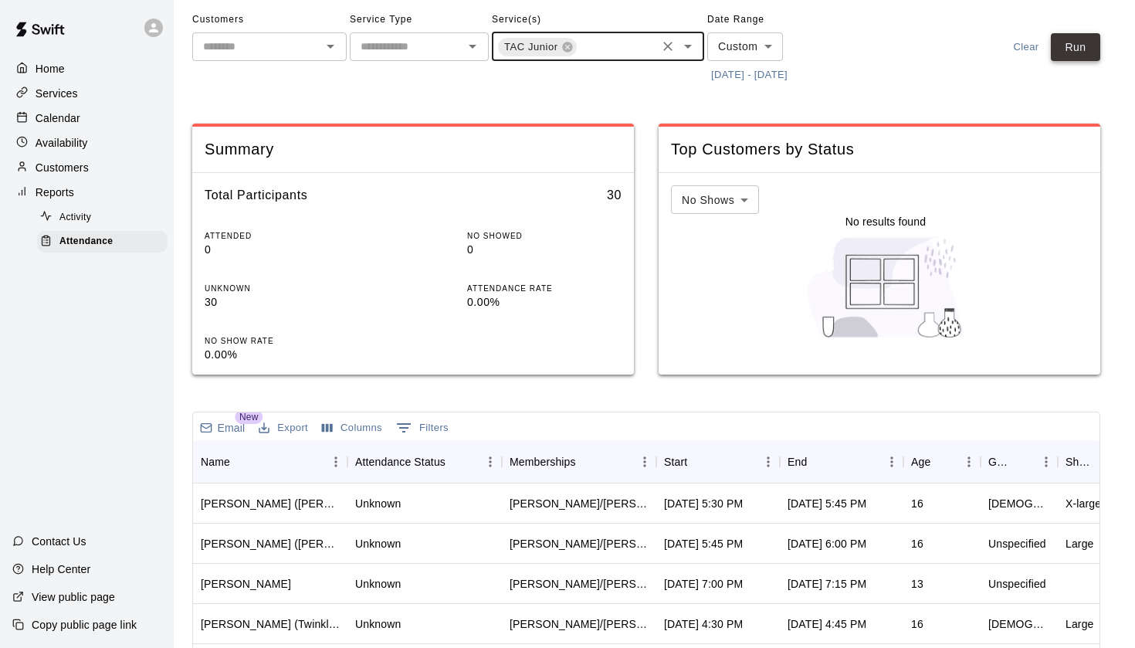
click at [1095, 50] on button "Run" at bounding box center [1075, 47] width 49 height 29
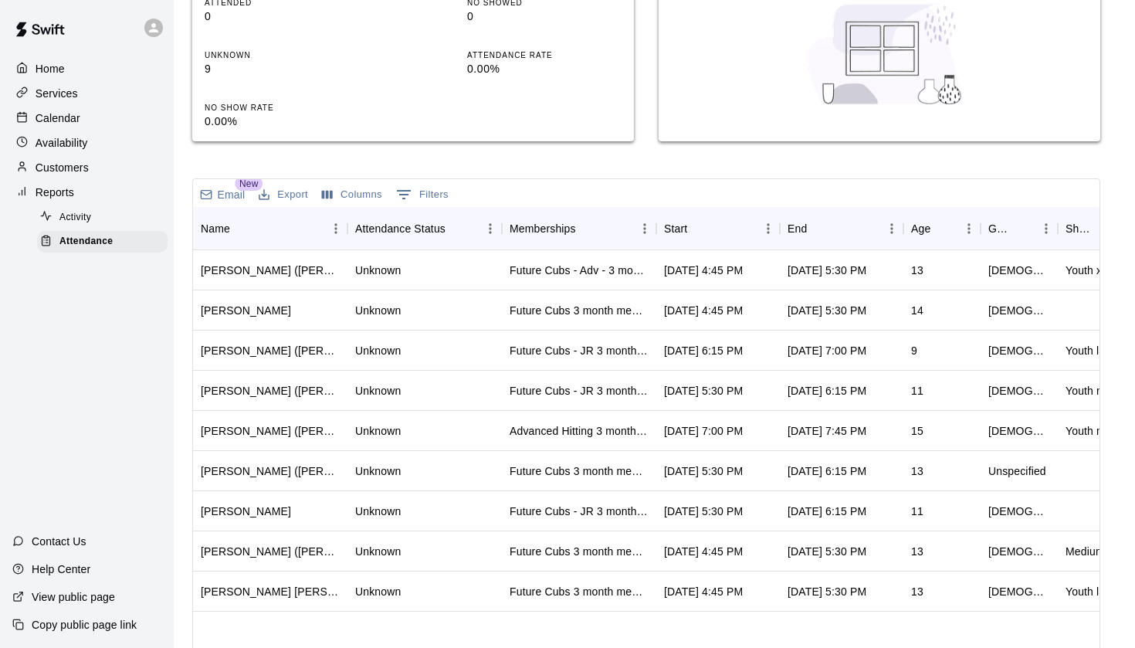
scroll to position [290, 0]
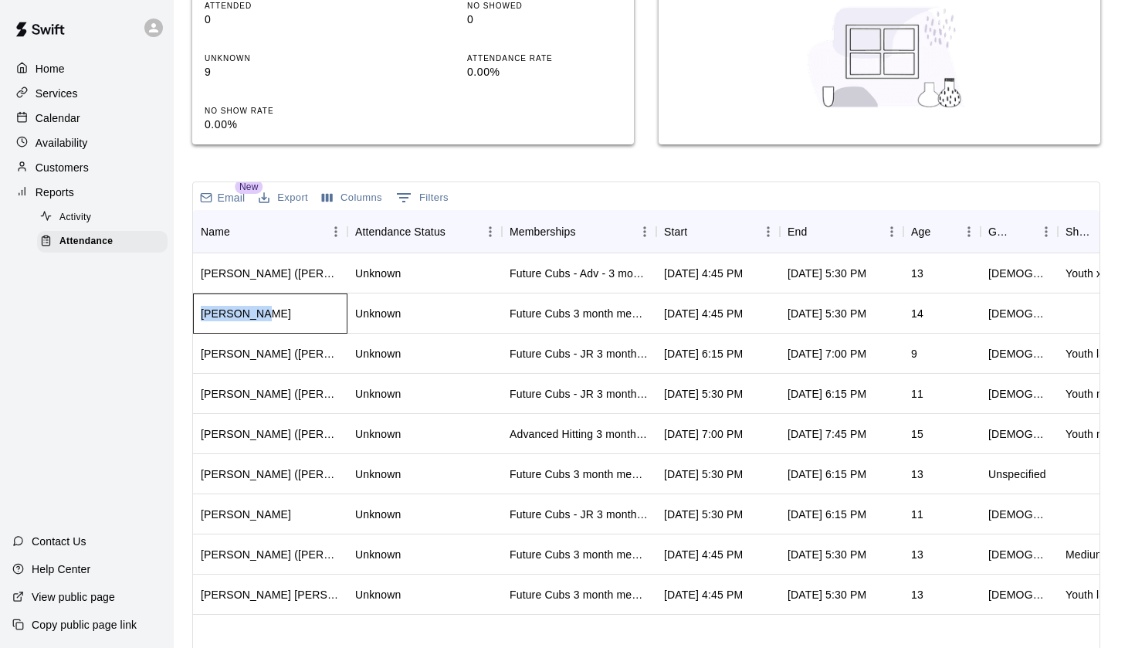
drag, startPoint x: 266, startPoint y: 314, endPoint x: 203, endPoint y: 310, distance: 62.7
click at [203, 311] on div "[PERSON_NAME]" at bounding box center [270, 313] width 154 height 40
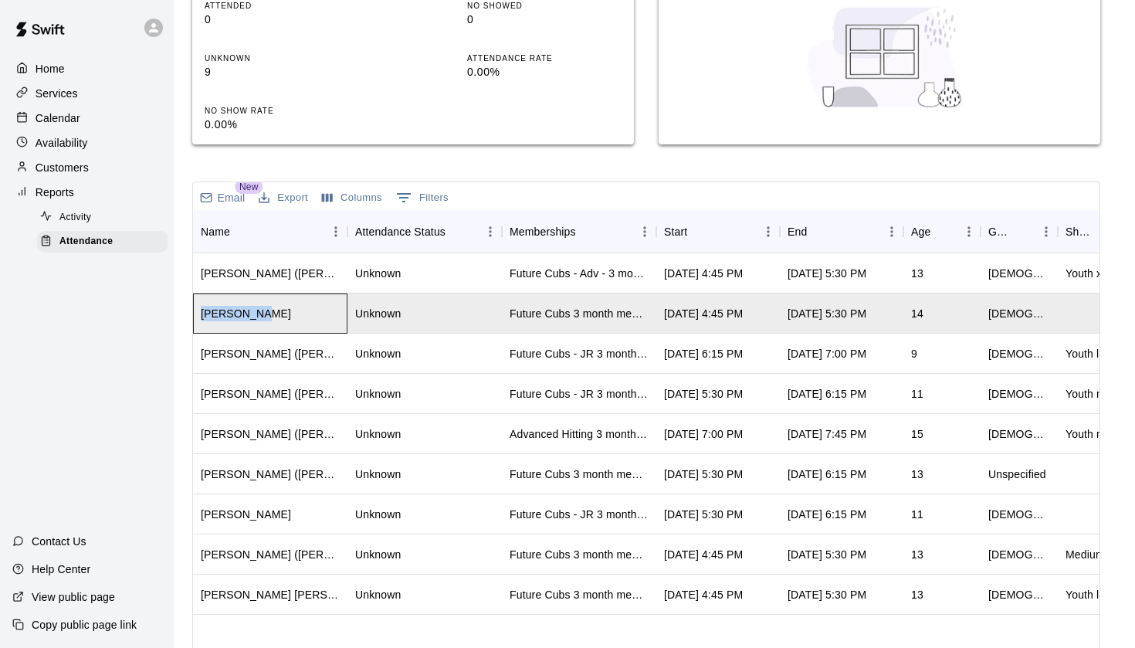
copy div "[PERSON_NAME]"
